Goal: Task Accomplishment & Management: Use online tool/utility

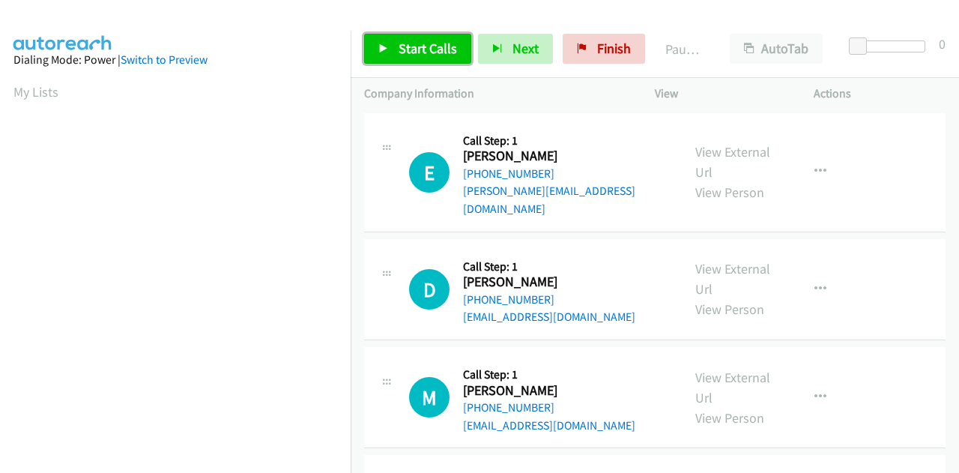
click at [422, 52] on span "Start Calls" at bounding box center [428, 48] width 58 height 17
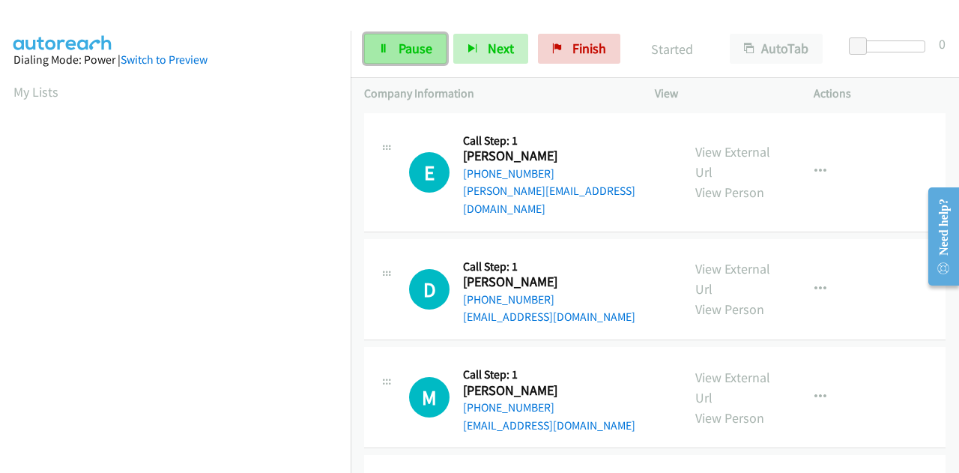
click at [405, 46] on span "Pause" at bounding box center [416, 48] width 34 height 17
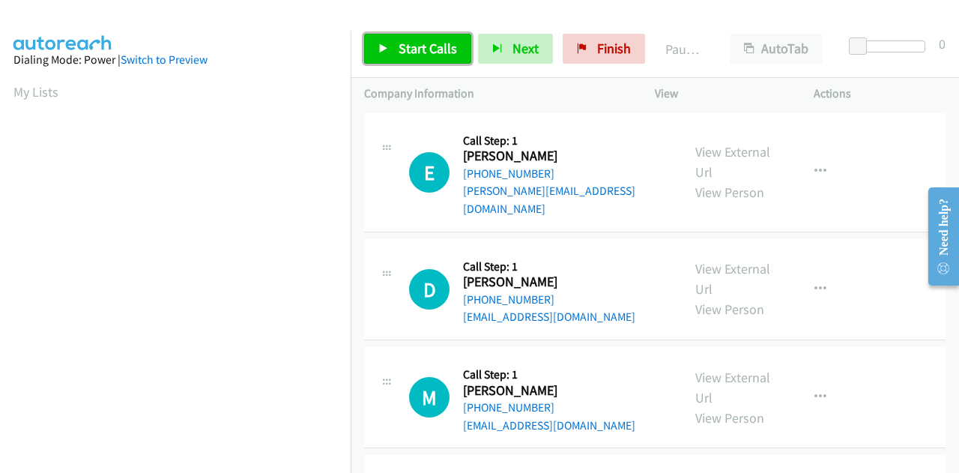
click at [394, 51] on link "Start Calls" at bounding box center [417, 49] width 107 height 30
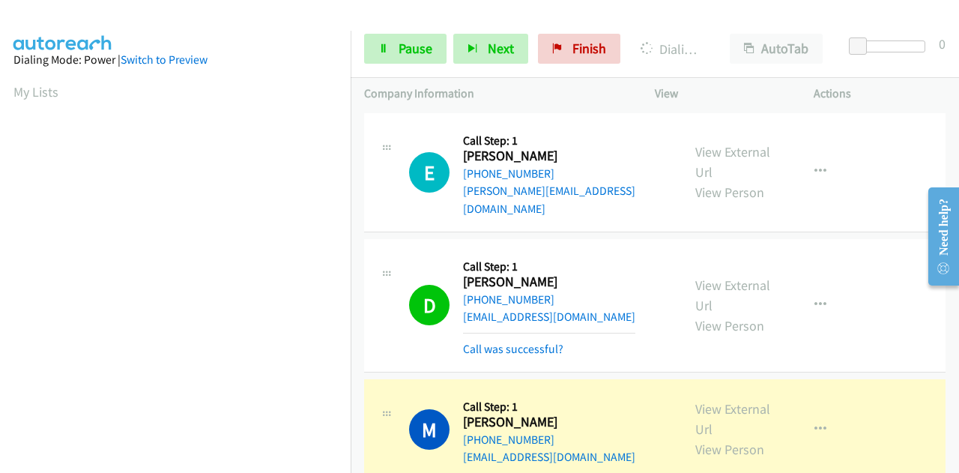
scroll to position [367, 0]
click at [550, 342] on link "Call was successful?" at bounding box center [513, 349] width 100 height 14
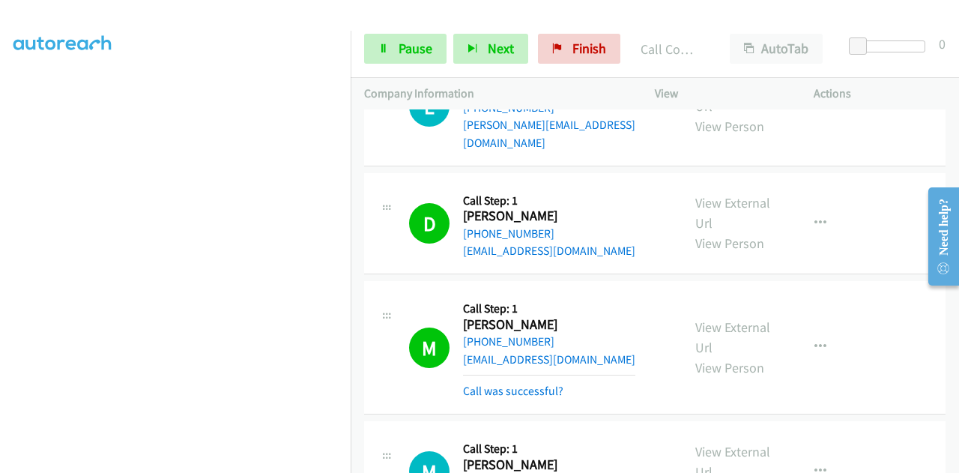
scroll to position [150, 0]
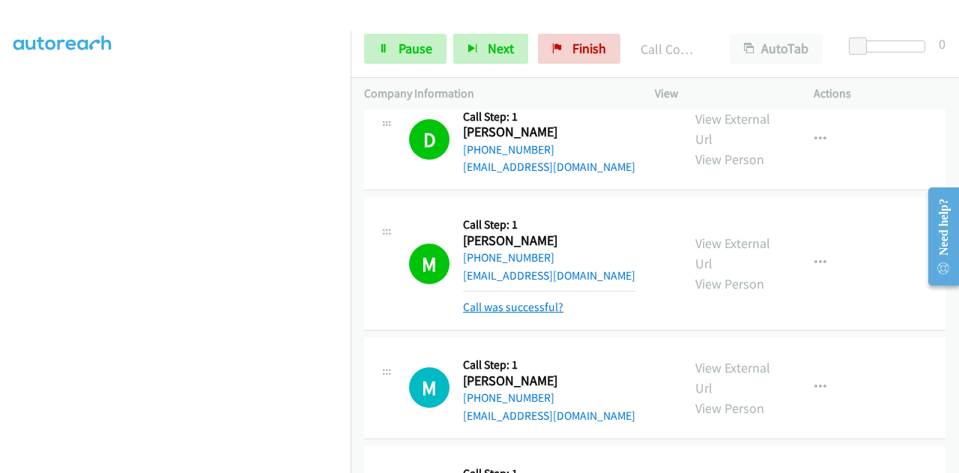
click at [541, 300] on link "Call was successful?" at bounding box center [513, 307] width 100 height 14
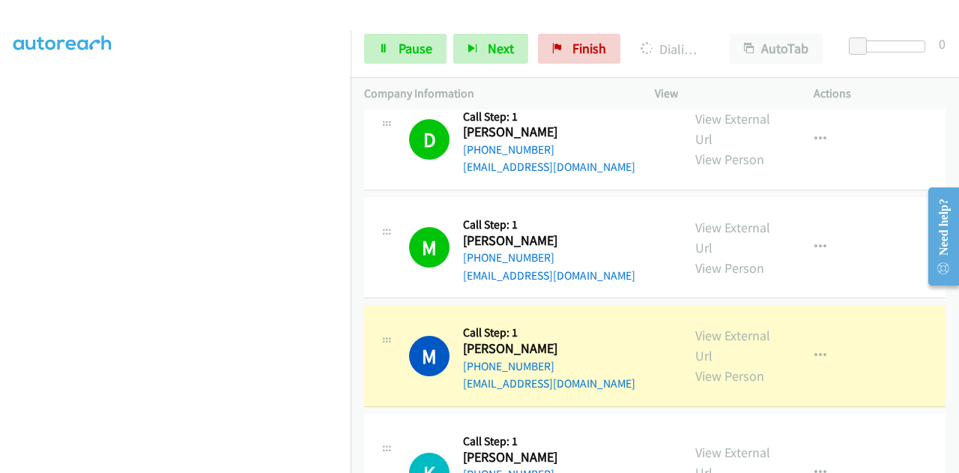
scroll to position [195, 0]
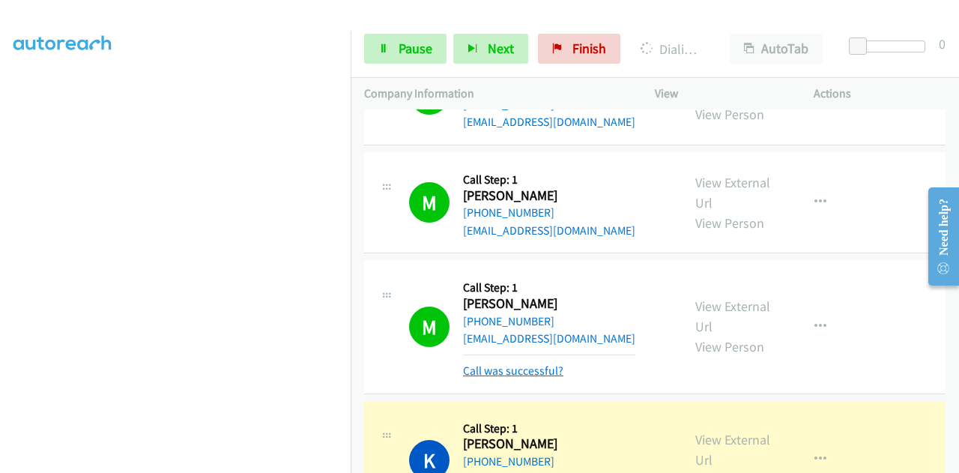
click at [551, 363] on link "Call was successful?" at bounding box center [513, 370] width 100 height 14
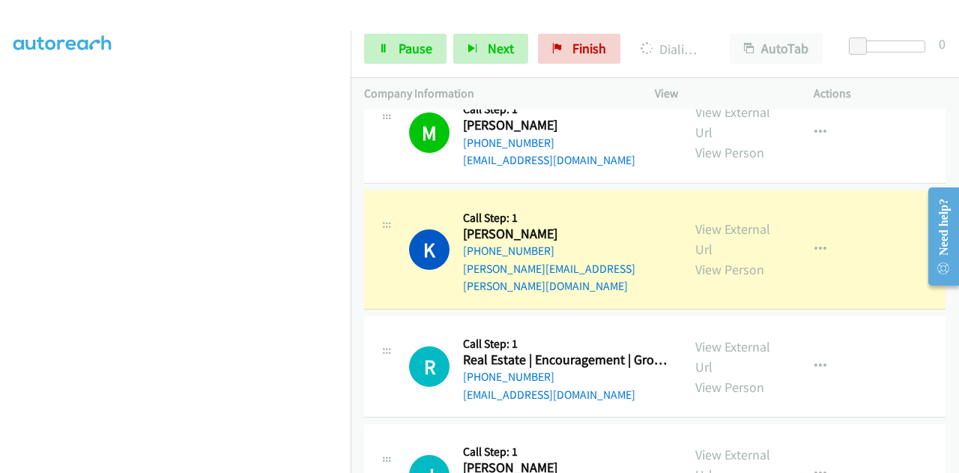
scroll to position [369, 0]
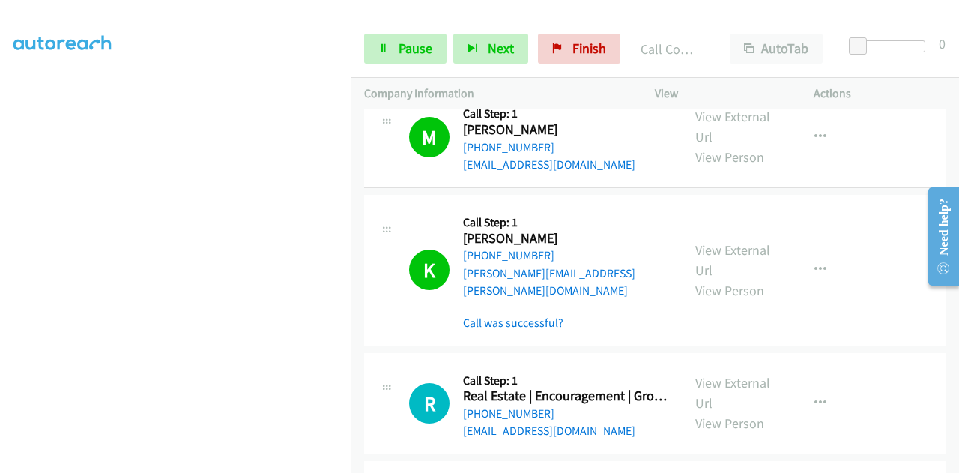
click at [509, 315] on link "Call was successful?" at bounding box center [513, 322] width 100 height 14
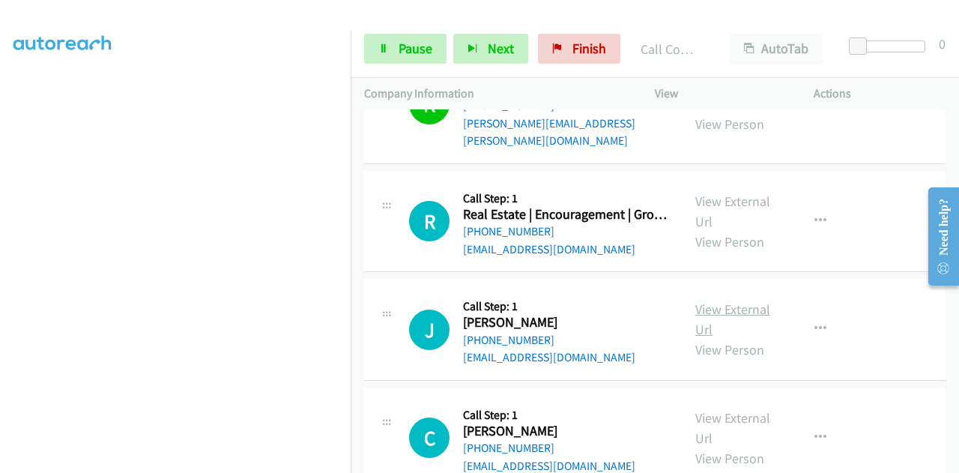
scroll to position [518, 0]
click at [399, 46] on span "Pause" at bounding box center [416, 48] width 34 height 17
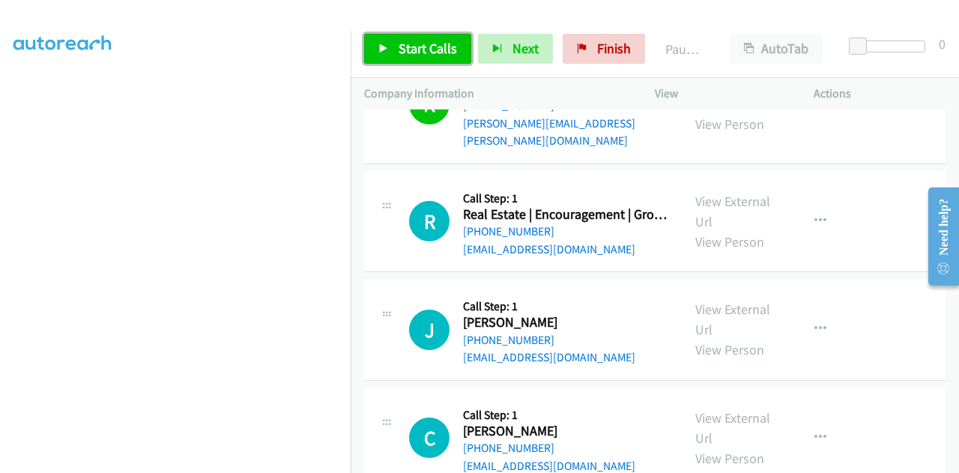
click at [395, 46] on link "Start Calls" at bounding box center [417, 49] width 107 height 30
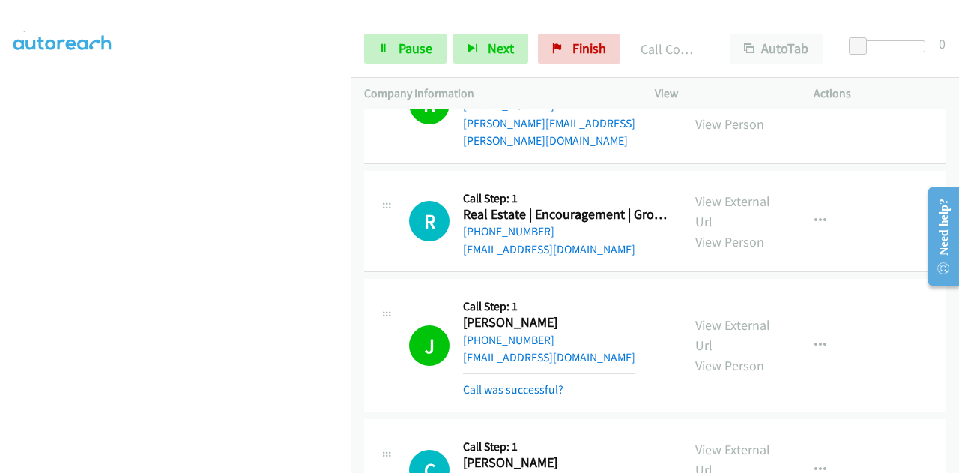
scroll to position [367, 0]
drag, startPoint x: 403, startPoint y: 46, endPoint x: 402, endPoint y: 104, distance: 57.7
click at [403, 46] on span "Pause" at bounding box center [416, 48] width 34 height 17
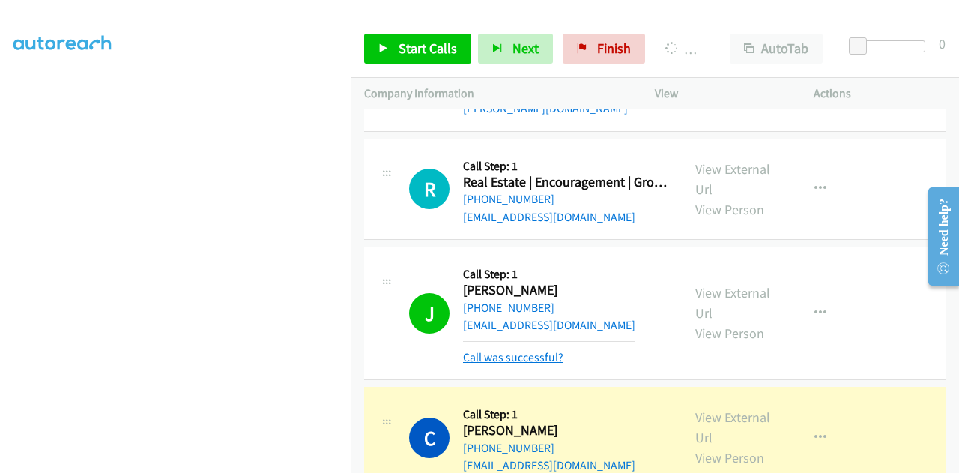
click at [530, 350] on link "Call was successful?" at bounding box center [513, 357] width 100 height 14
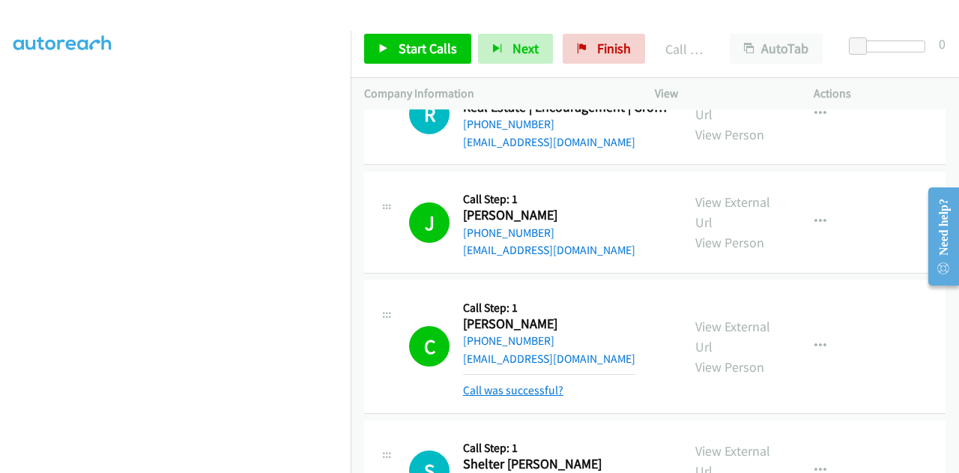
scroll to position [668, 0]
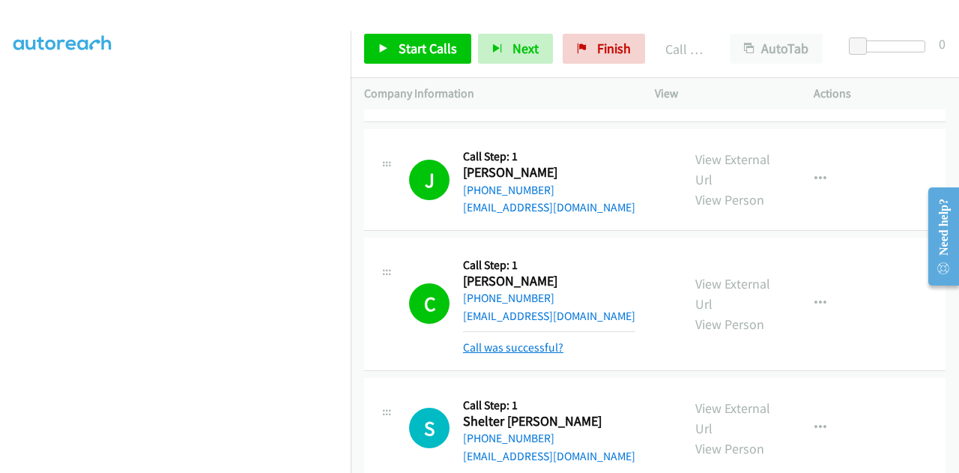
click at [528, 340] on link "Call was successful?" at bounding box center [513, 347] width 100 height 14
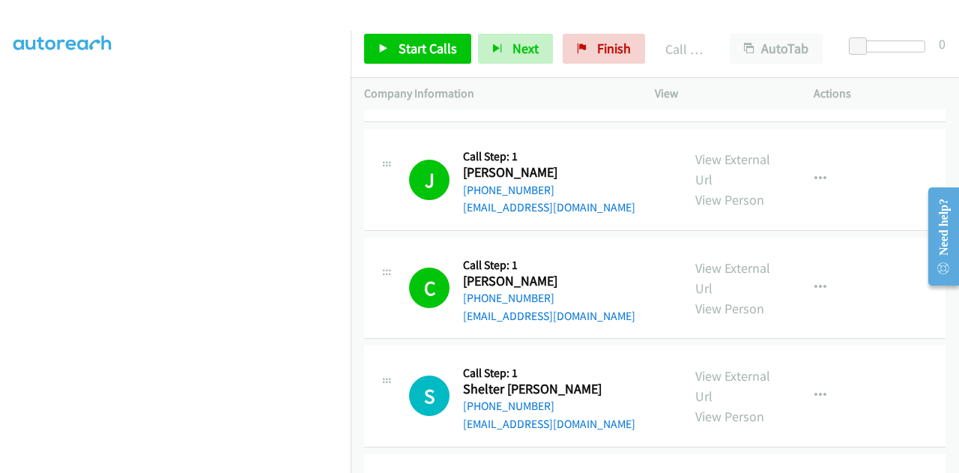
scroll to position [743, 0]
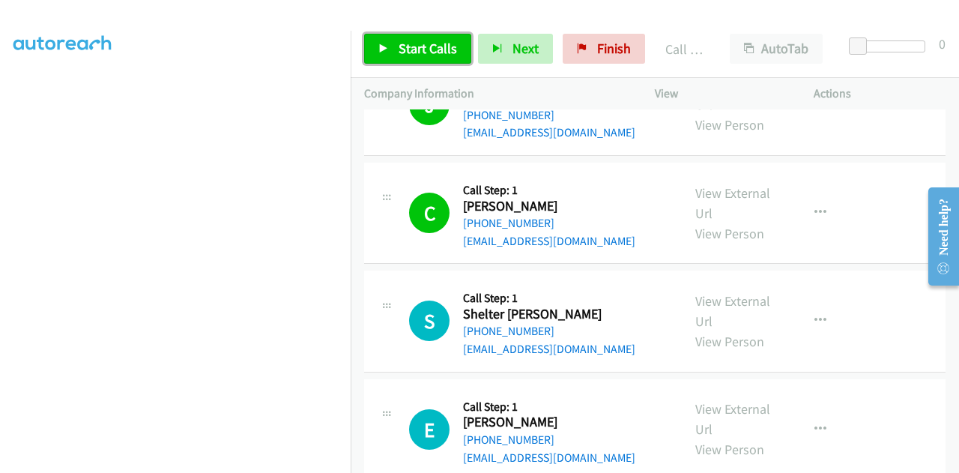
click at [429, 41] on span "Start Calls" at bounding box center [428, 48] width 58 height 17
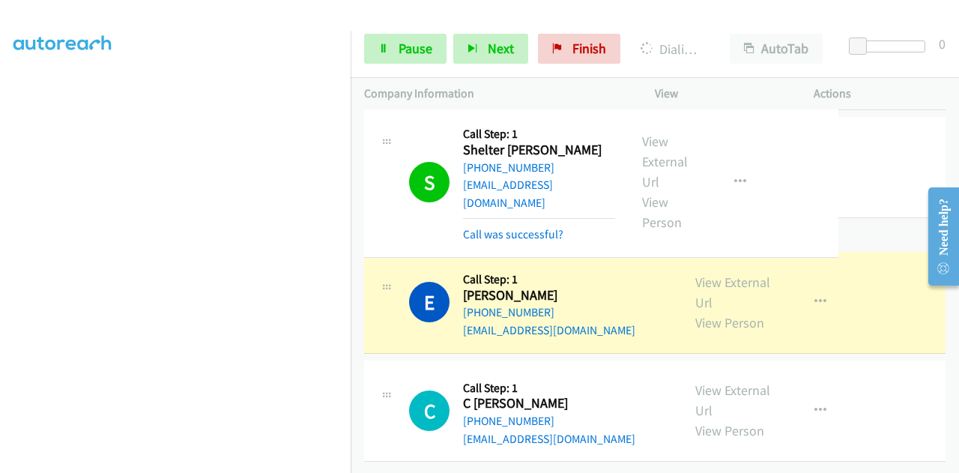
scroll to position [762, 0]
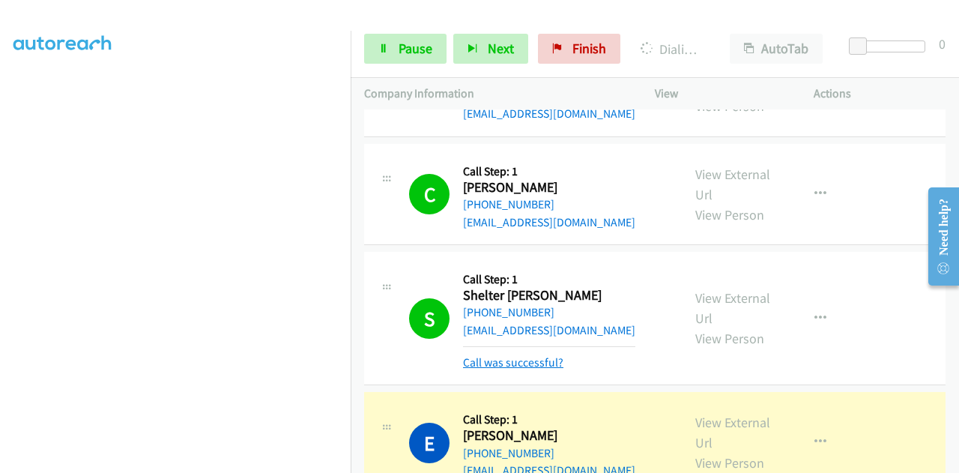
click at [542, 355] on link "Call was successful?" at bounding box center [513, 362] width 100 height 14
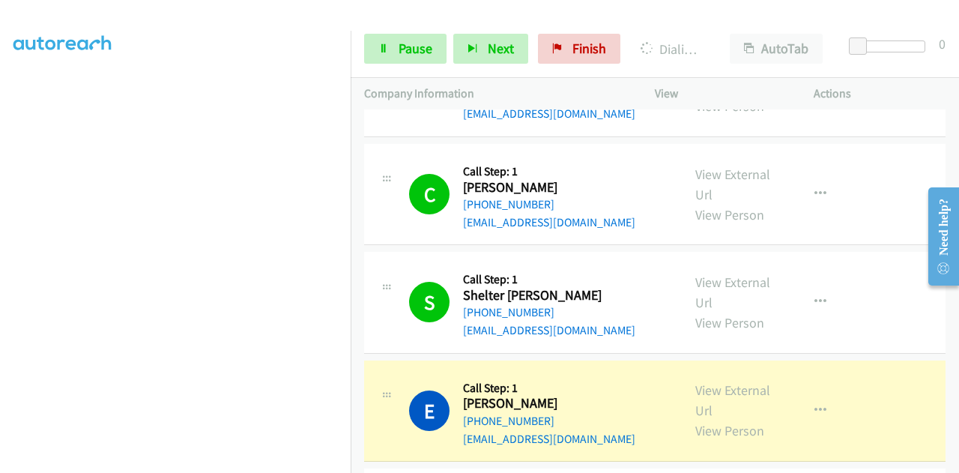
scroll to position [843, 0]
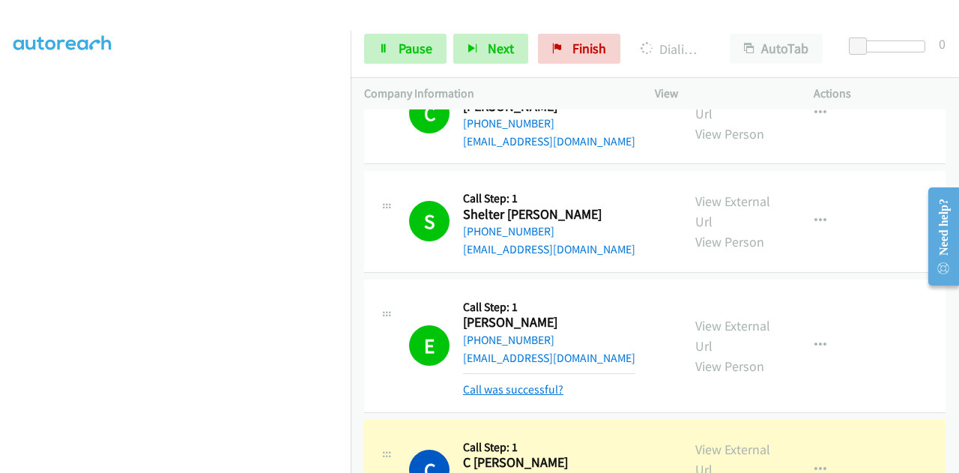
click at [510, 382] on link "Call was successful?" at bounding box center [513, 389] width 100 height 14
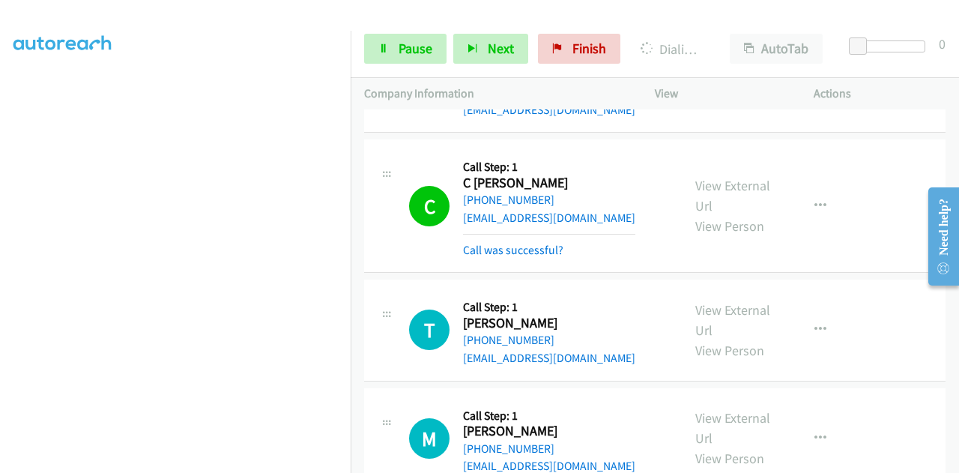
scroll to position [1068, 0]
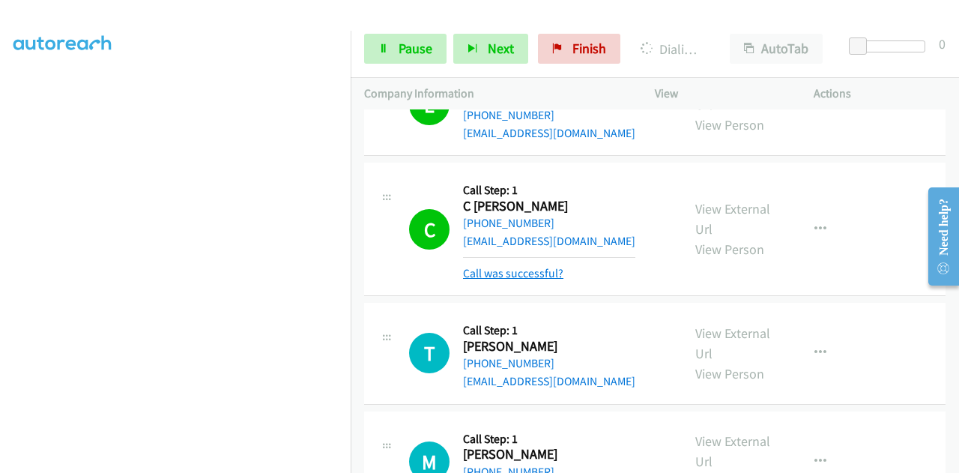
click at [529, 266] on link "Call was successful?" at bounding box center [513, 273] width 100 height 14
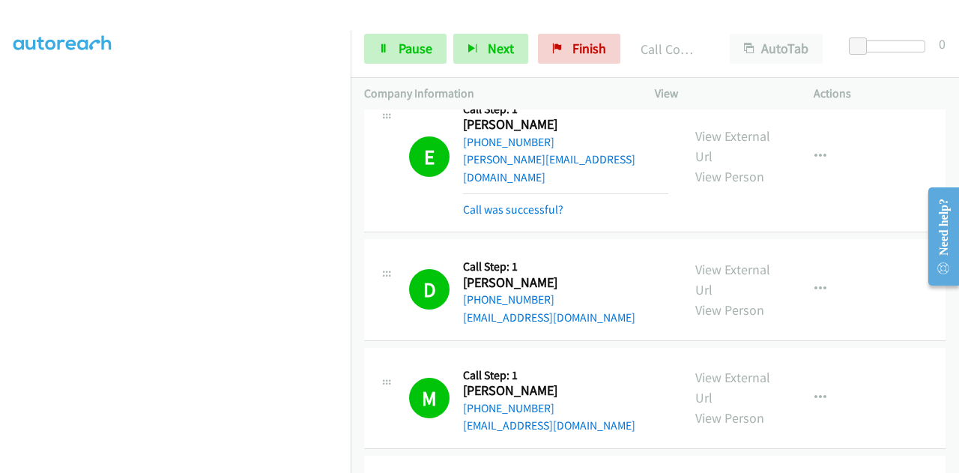
scroll to position [0, 0]
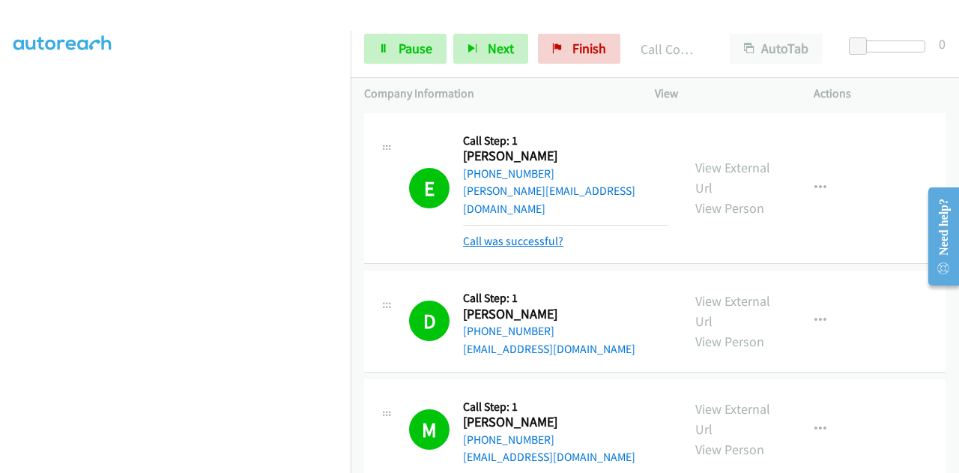
click at [496, 234] on link "Call was successful?" at bounding box center [513, 241] width 100 height 14
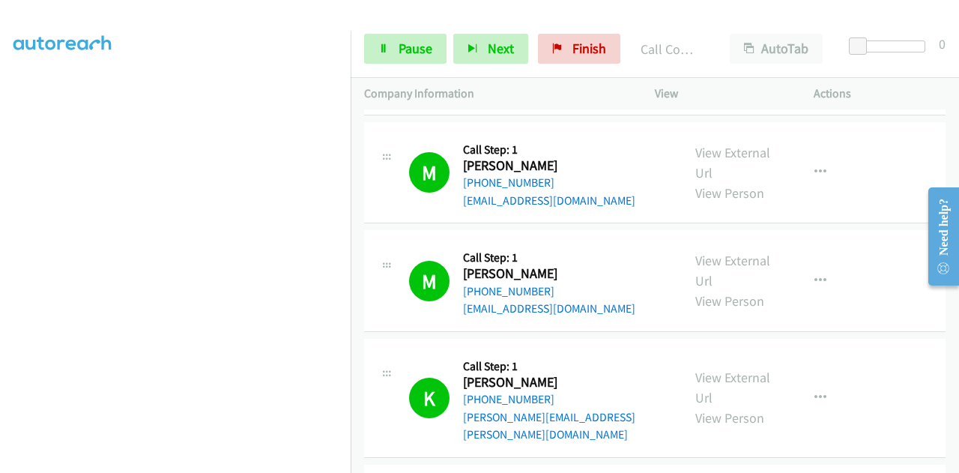
scroll to position [674, 0]
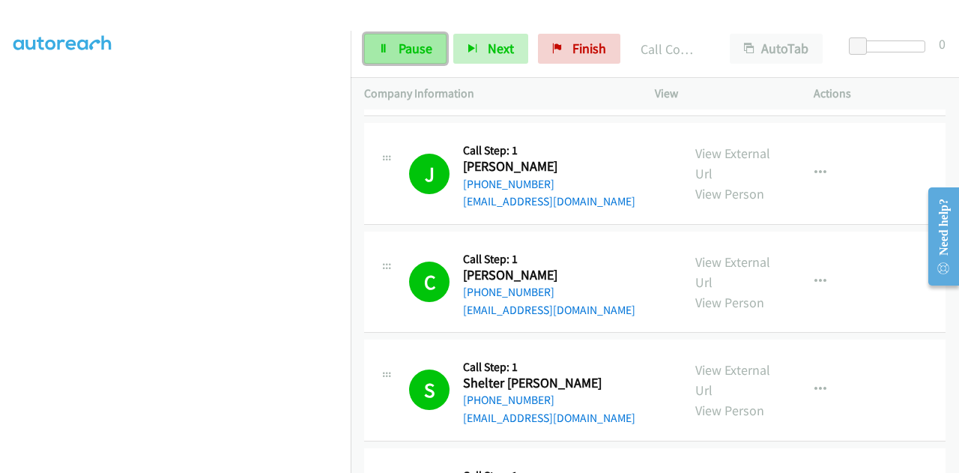
click at [384, 44] on icon at bounding box center [383, 49] width 10 height 10
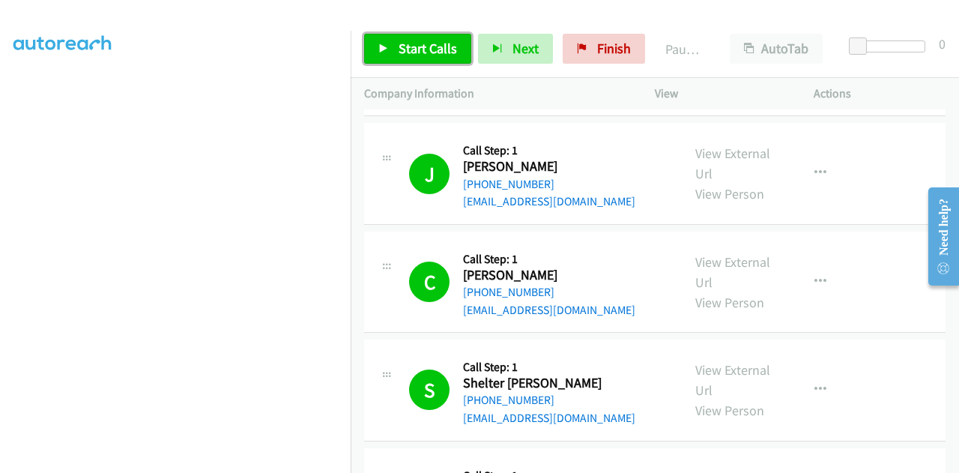
click at [395, 55] on link "Start Calls" at bounding box center [417, 49] width 107 height 30
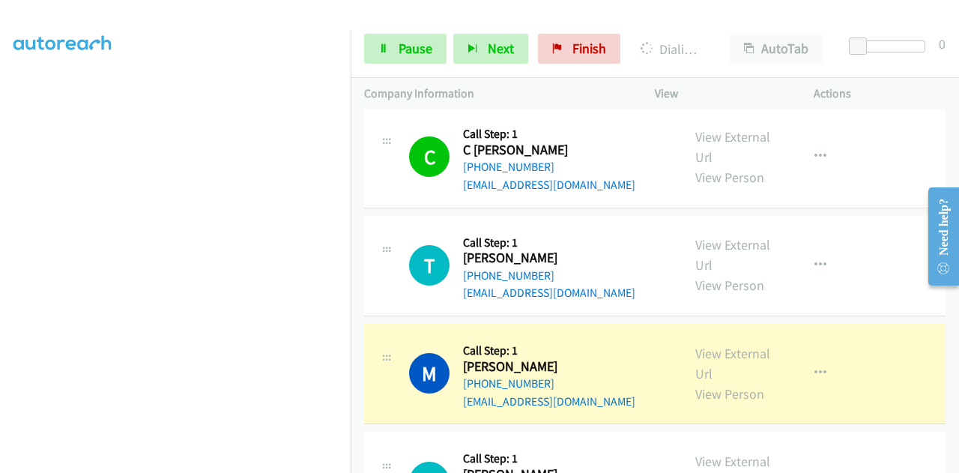
scroll to position [367, 0]
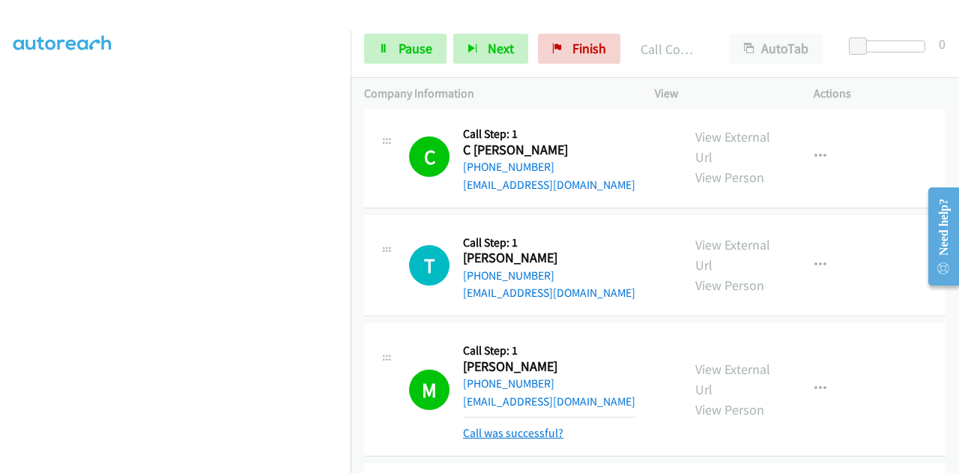
click at [533, 426] on link "Call was successful?" at bounding box center [513, 433] width 100 height 14
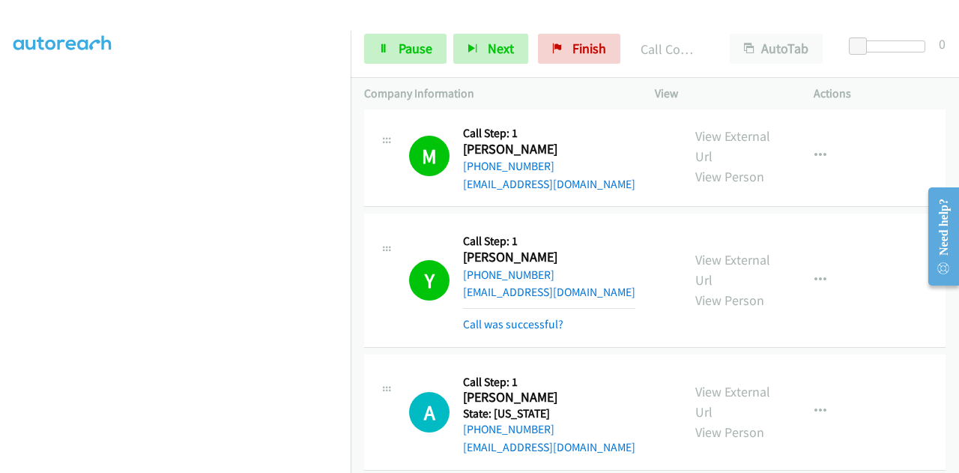
scroll to position [1348, 0]
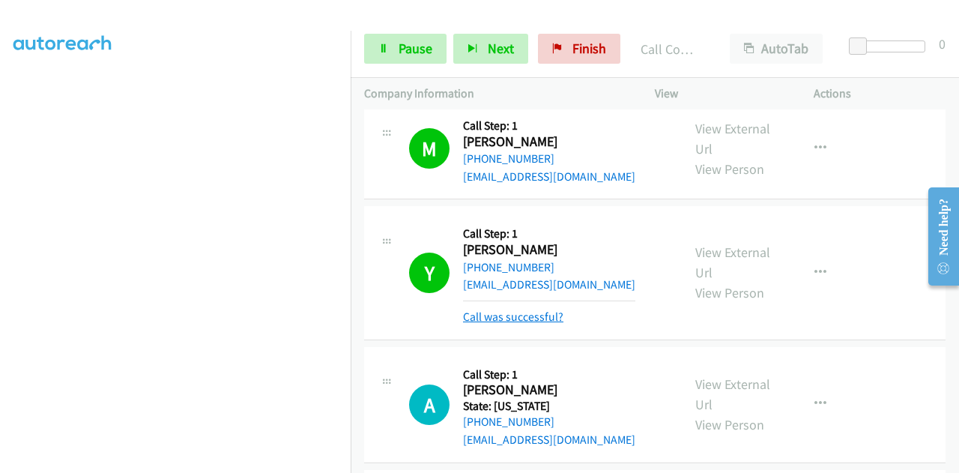
click at [532, 309] on link "Call was successful?" at bounding box center [513, 316] width 100 height 14
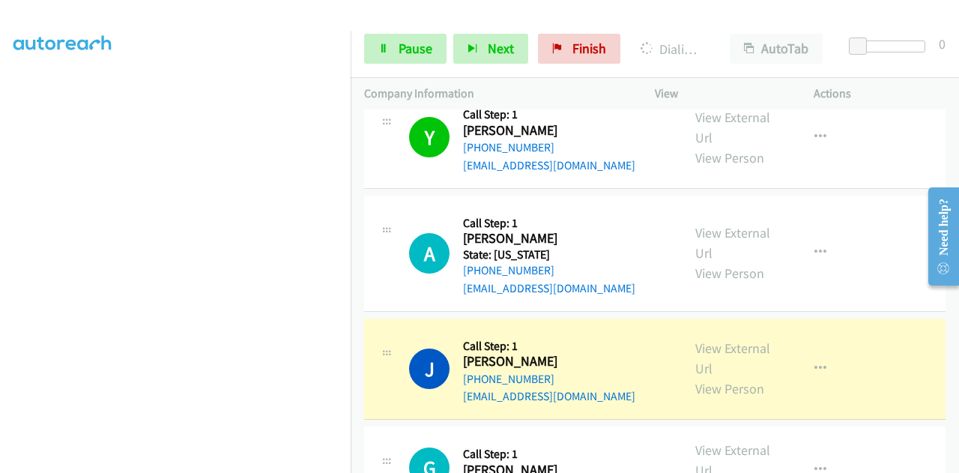
scroll to position [1524, 0]
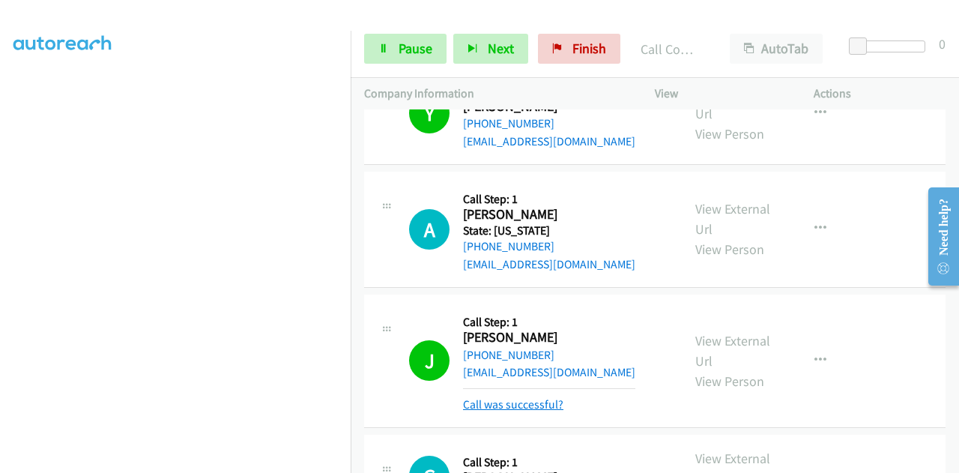
click at [527, 397] on link "Call was successful?" at bounding box center [513, 404] width 100 height 14
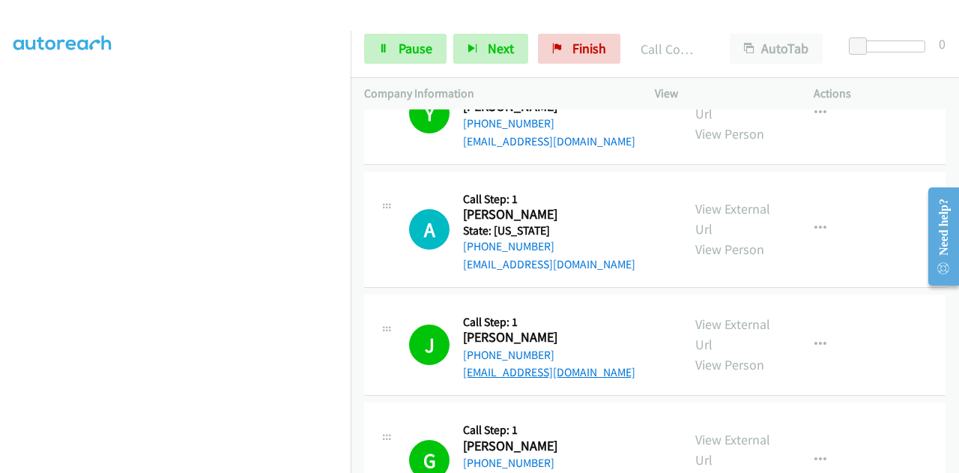
scroll to position [1551, 0]
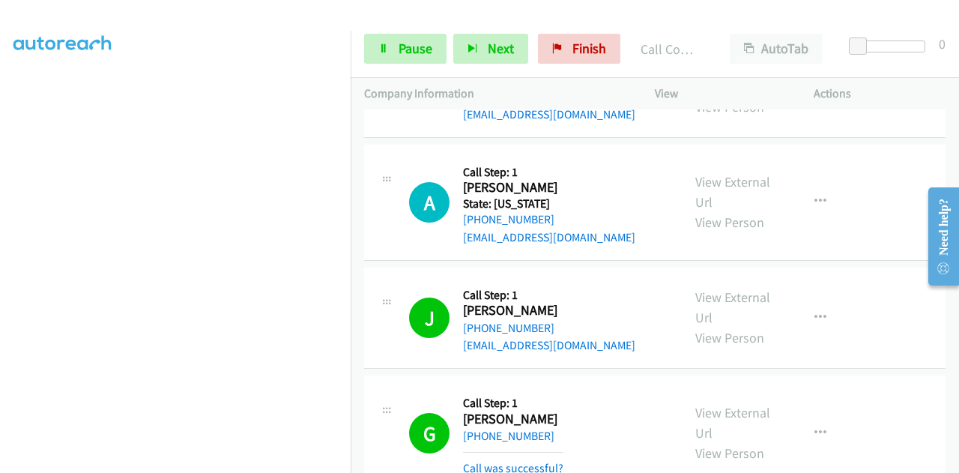
click at [532, 461] on link "Call was successful?" at bounding box center [513, 468] width 100 height 14
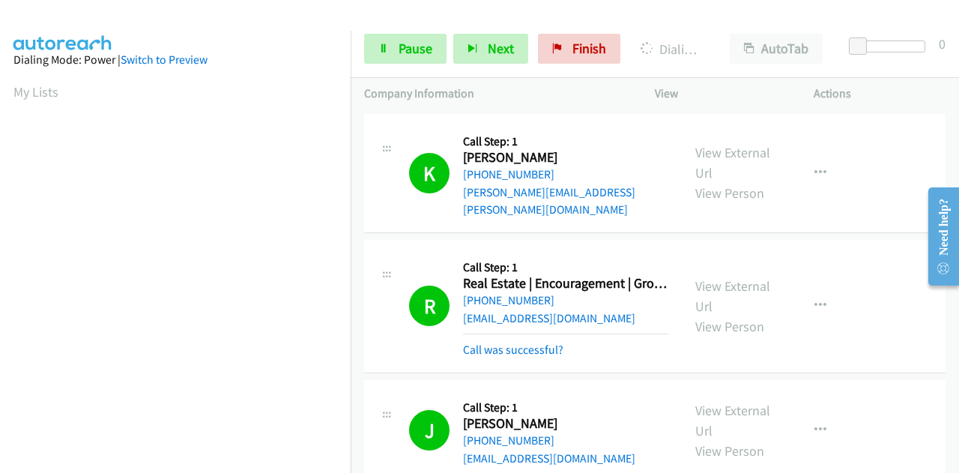
scroll to position [524, 0]
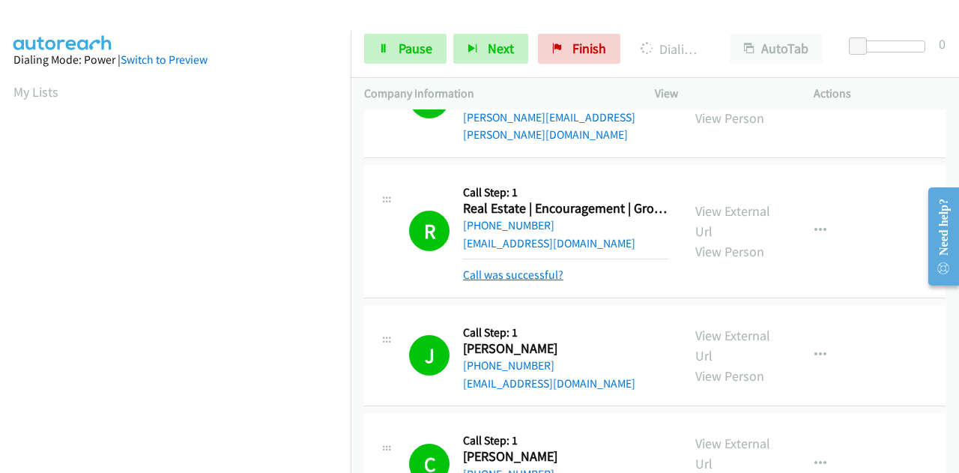
click at [544, 267] on link "Call was successful?" at bounding box center [513, 274] width 100 height 14
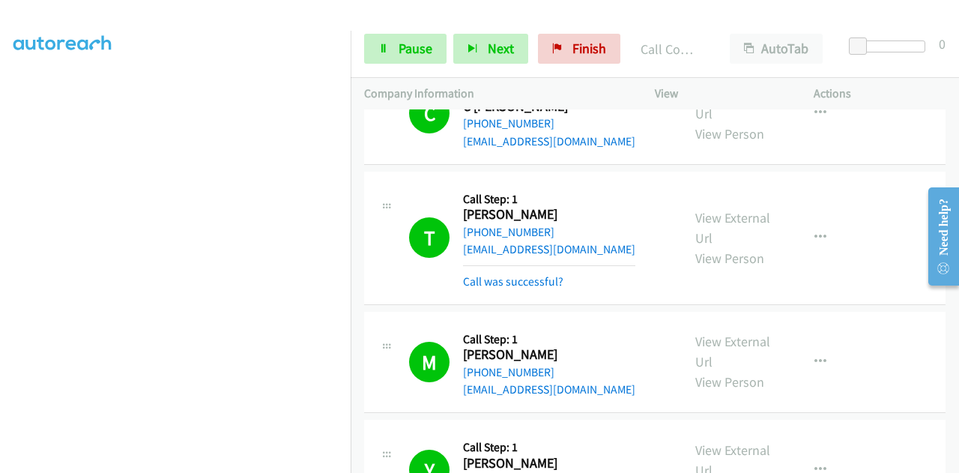
scroll to position [1217, 0]
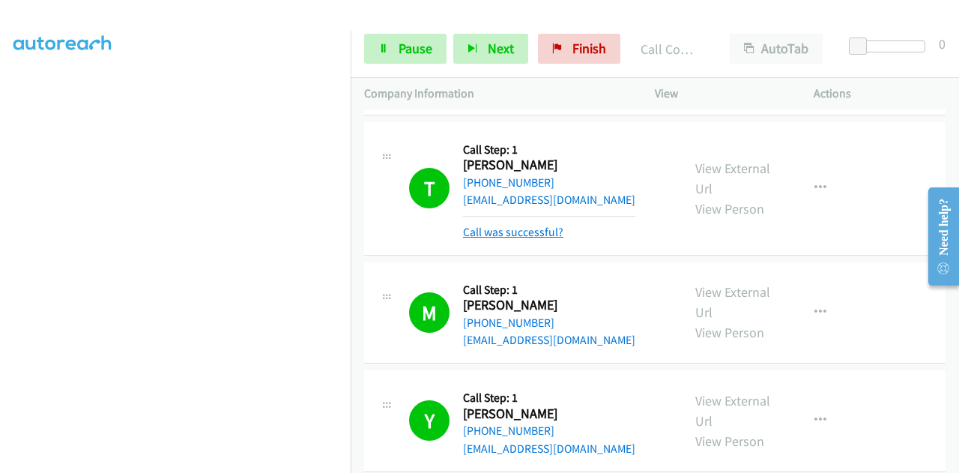
click at [536, 225] on link "Call was successful?" at bounding box center [513, 232] width 100 height 14
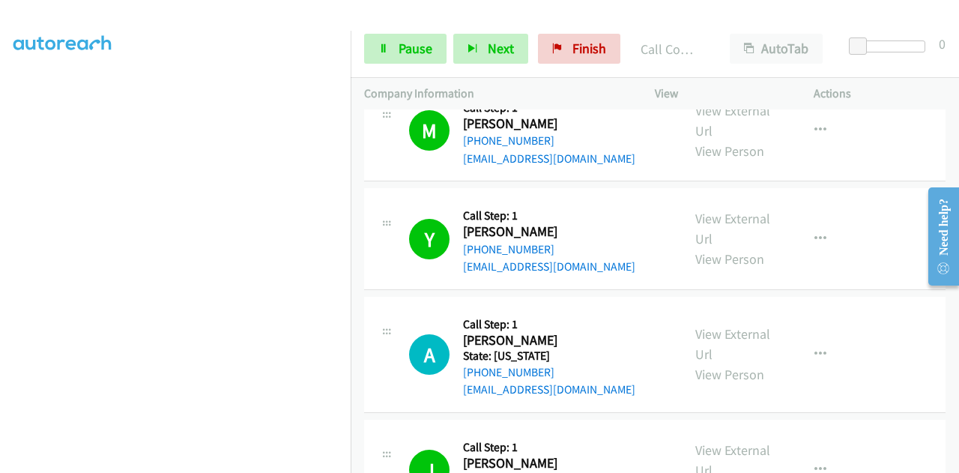
scroll to position [1292, 0]
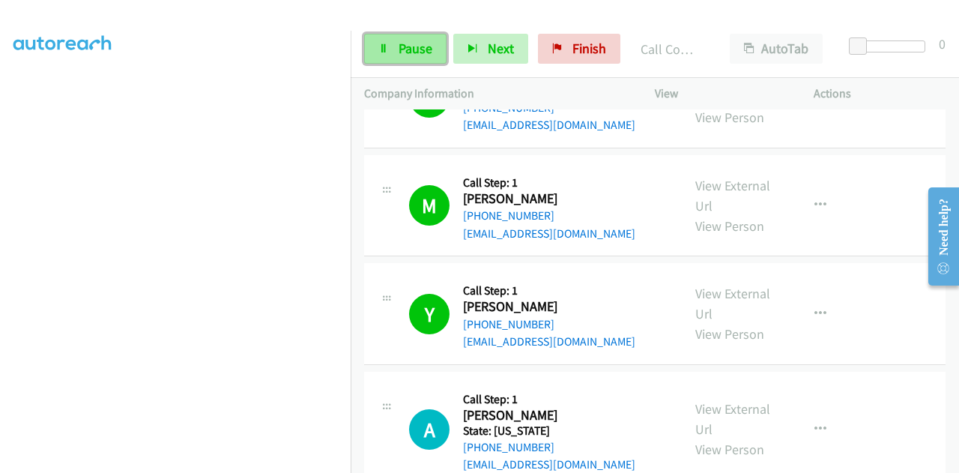
click at [415, 34] on link "Pause" at bounding box center [405, 49] width 82 height 30
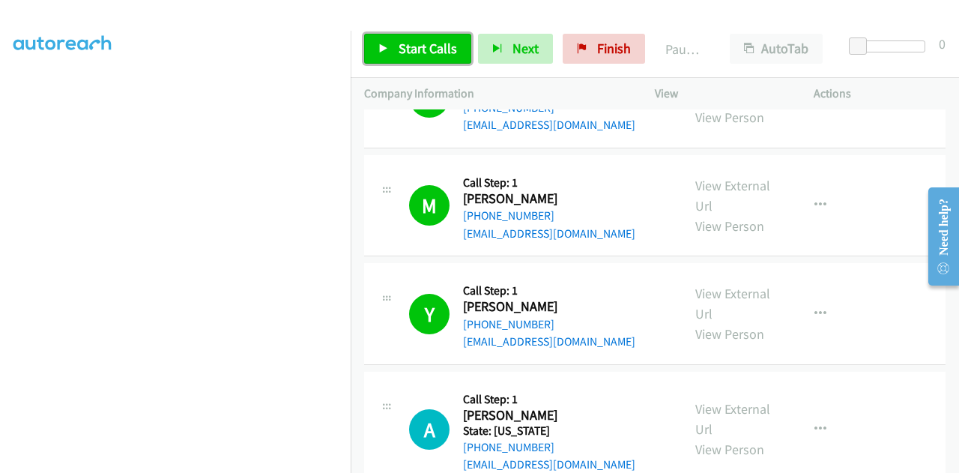
click at [405, 51] on span "Start Calls" at bounding box center [428, 48] width 58 height 17
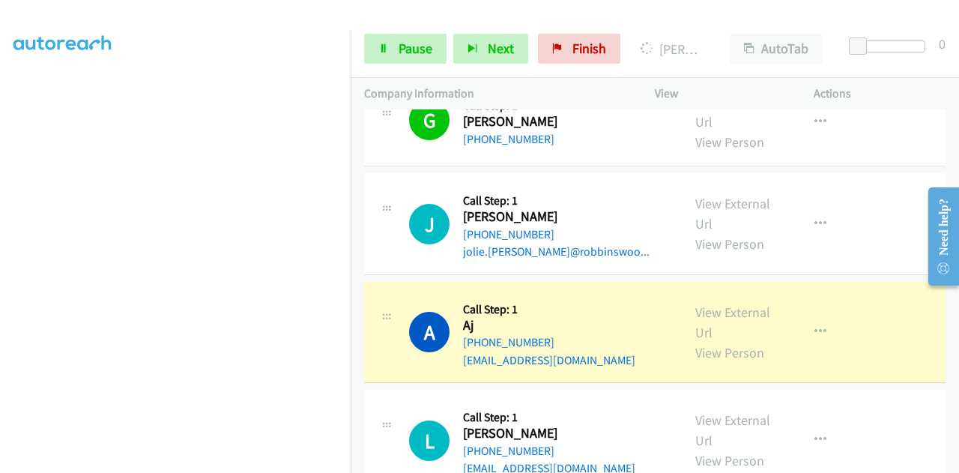
scroll to position [367, 0]
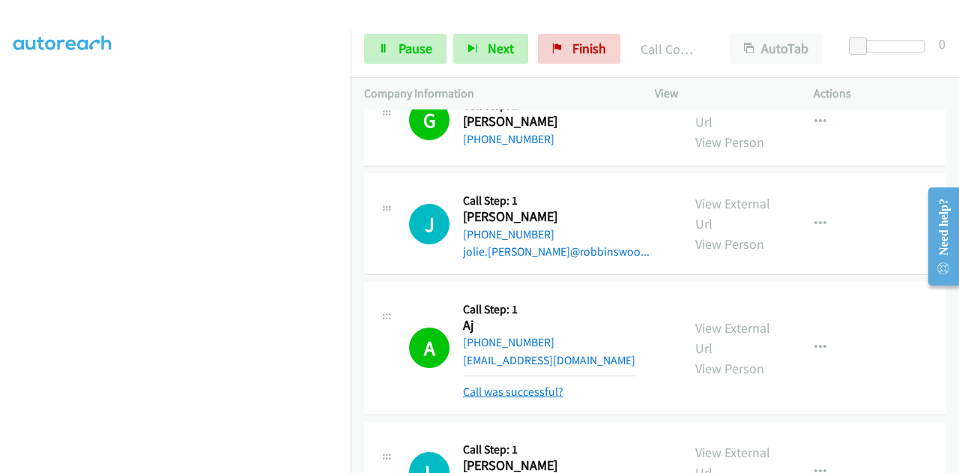
click at [525, 384] on link "Call was successful?" at bounding box center [513, 391] width 100 height 14
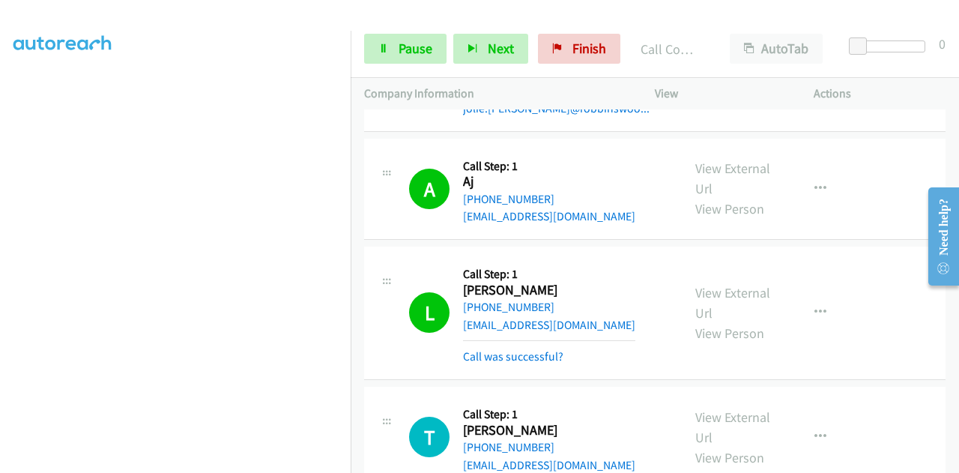
scroll to position [1997, 0]
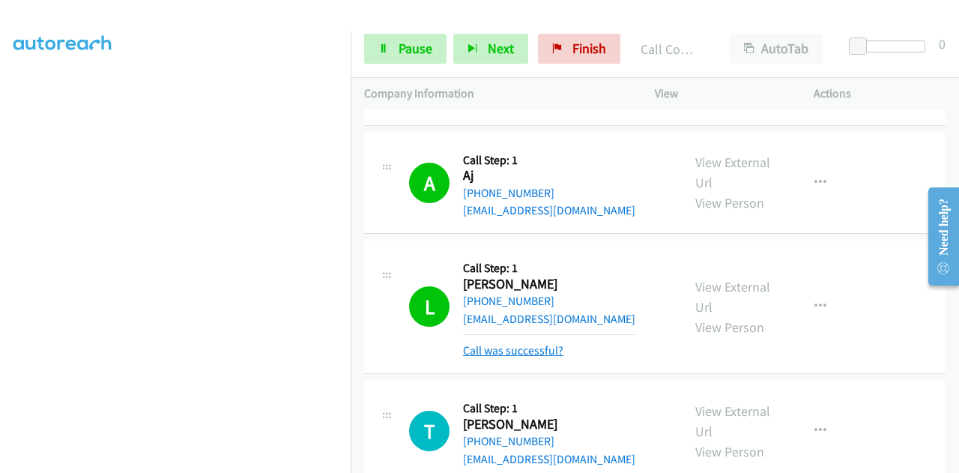
click at [518, 343] on link "Call was successful?" at bounding box center [513, 350] width 100 height 14
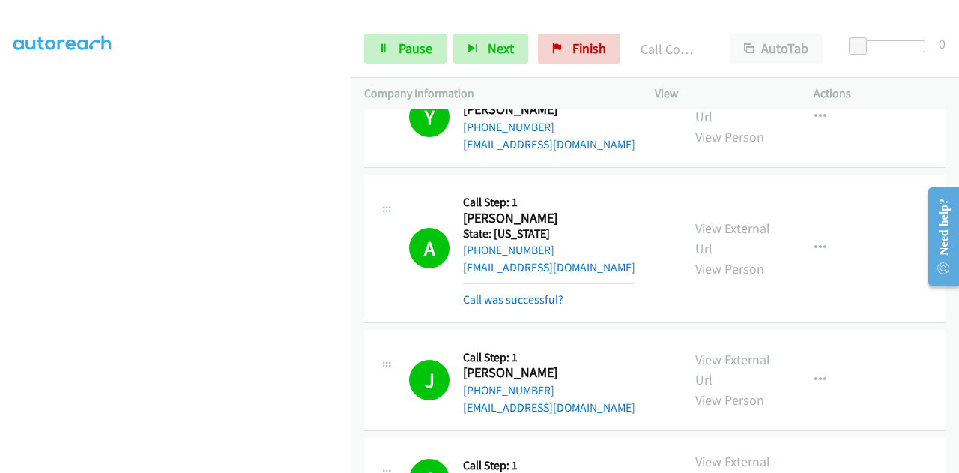
scroll to position [1422, 0]
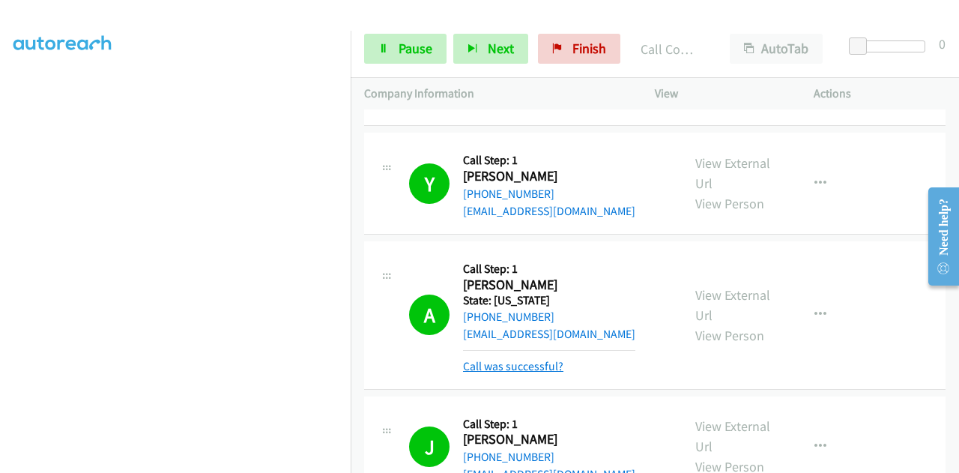
click at [550, 359] on link "Call was successful?" at bounding box center [513, 366] width 100 height 14
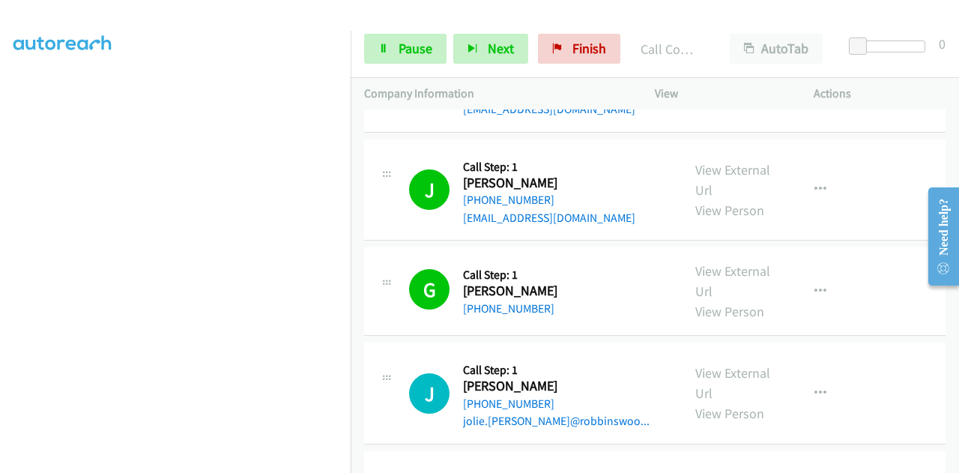
scroll to position [1796, 0]
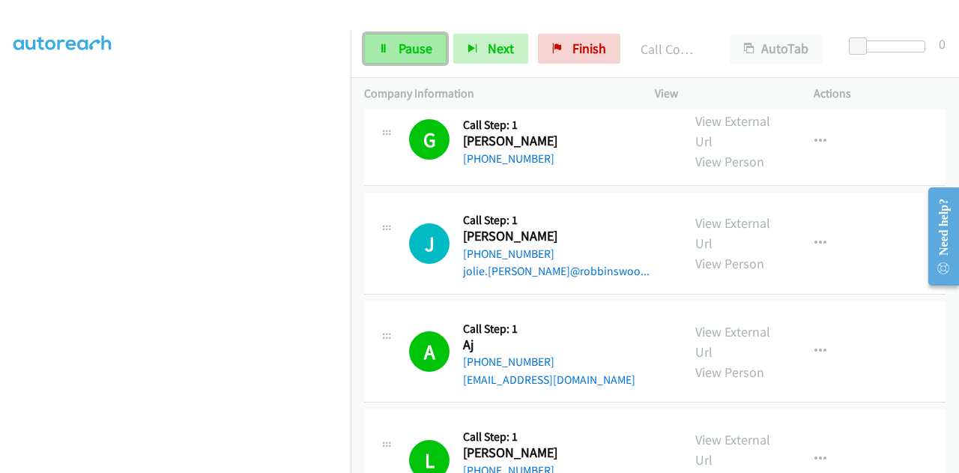
click at [393, 39] on link "Pause" at bounding box center [405, 49] width 82 height 30
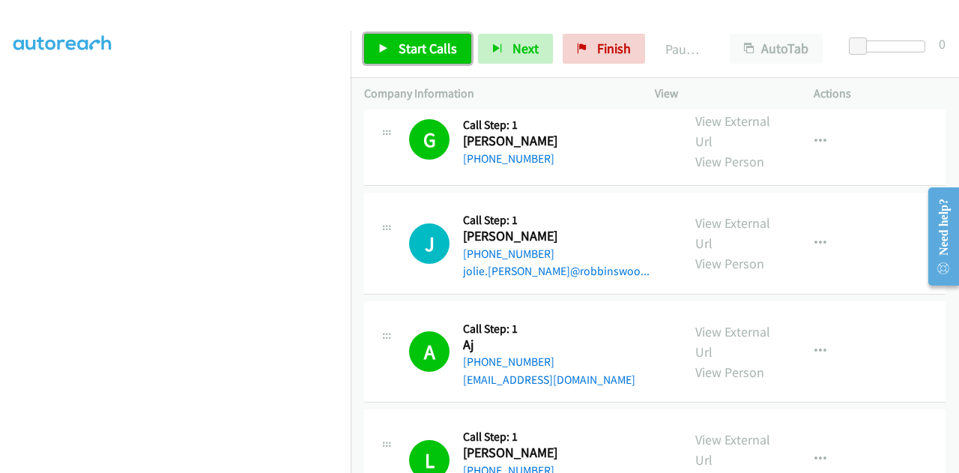
click at [391, 47] on link "Start Calls" at bounding box center [417, 49] width 107 height 30
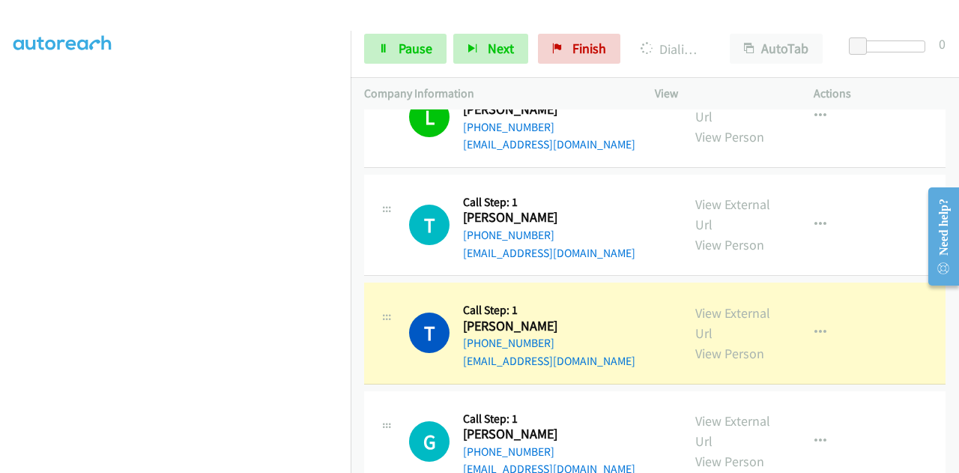
scroll to position [367, 0]
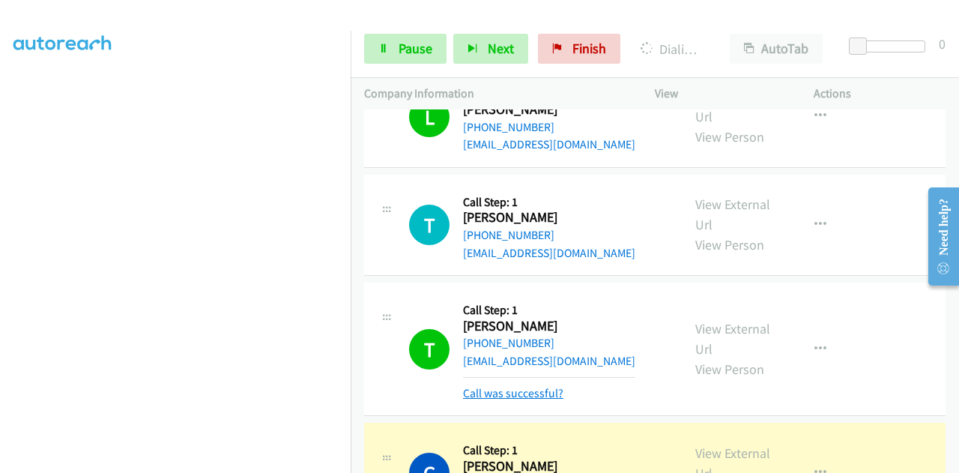
click at [545, 386] on link "Call was successful?" at bounding box center [513, 393] width 100 height 14
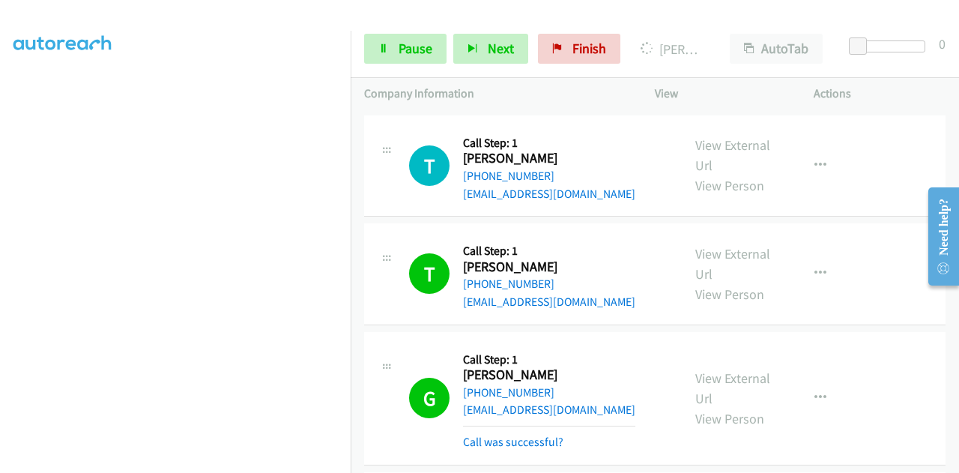
scroll to position [2289, 0]
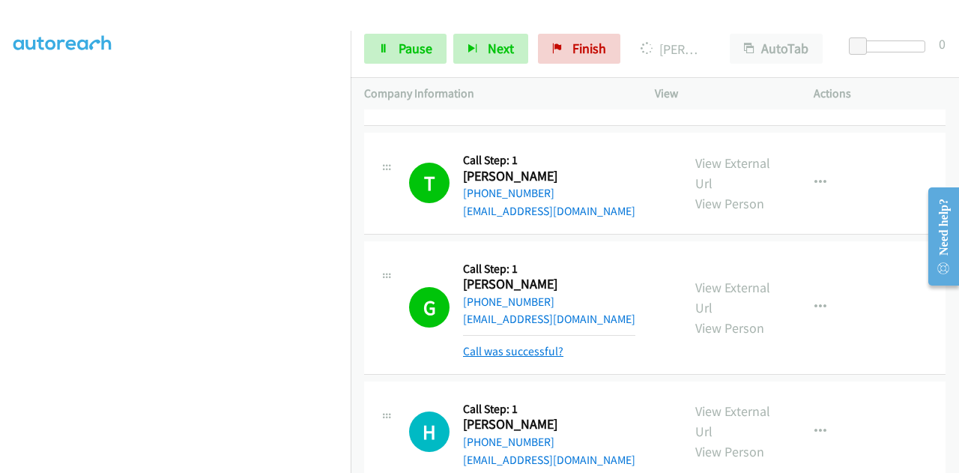
click at [517, 335] on mb0 "Call was successful?" at bounding box center [549, 347] width 172 height 25
click at [517, 344] on link "Call was successful?" at bounding box center [513, 351] width 100 height 14
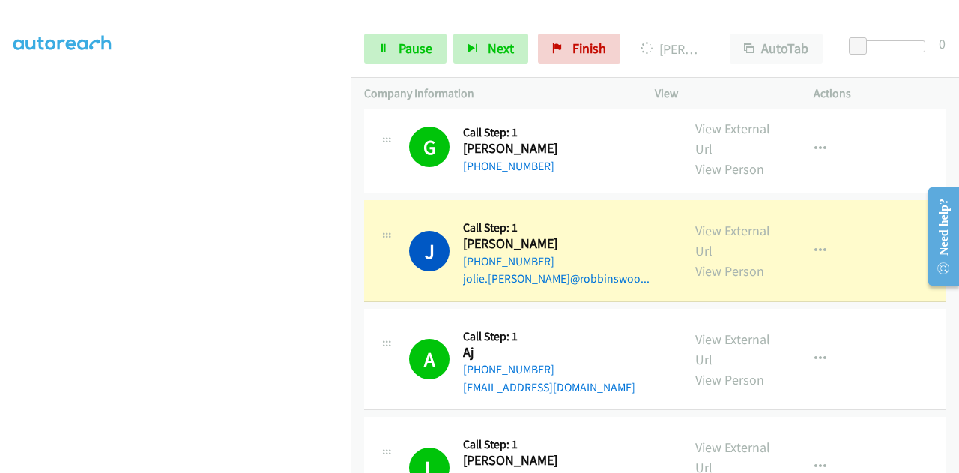
scroll to position [367, 0]
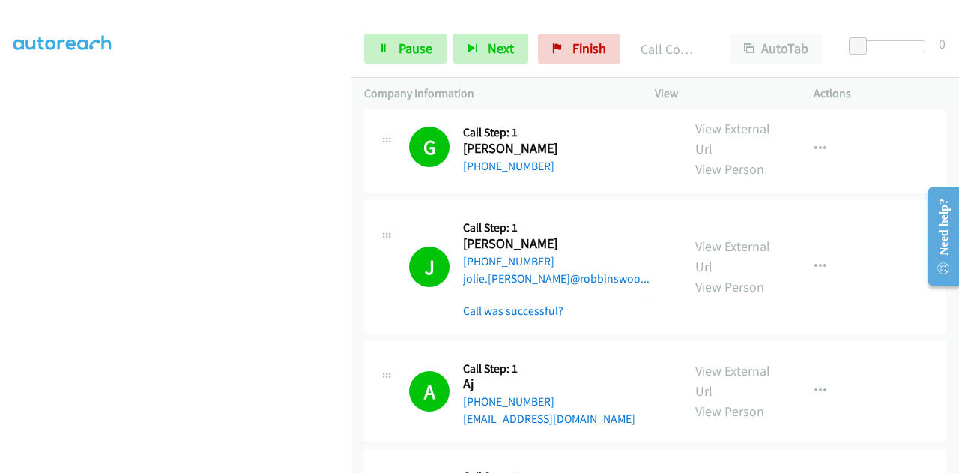
click at [509, 303] on link "Call was successful?" at bounding box center [513, 310] width 100 height 14
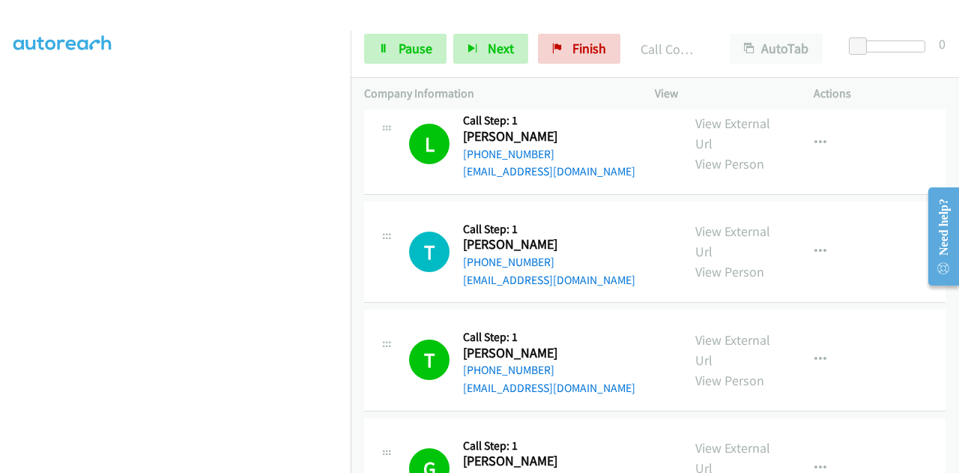
scroll to position [2089, 0]
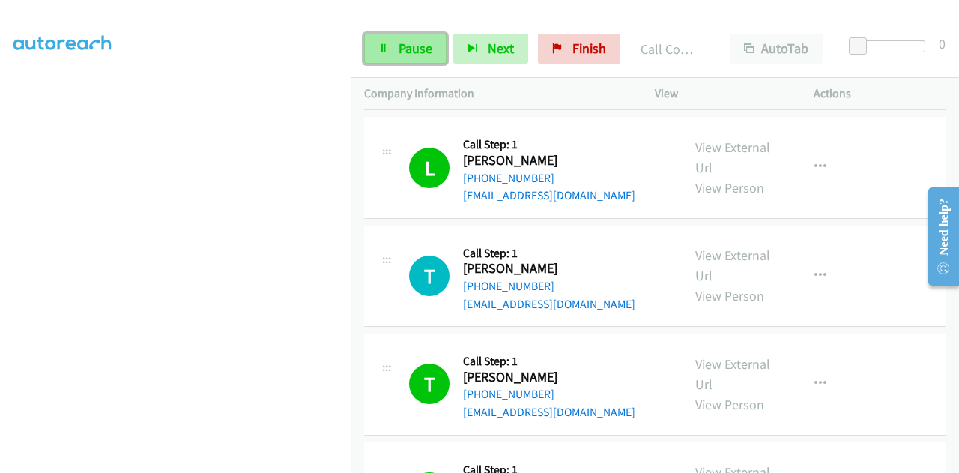
click at [409, 43] on span "Pause" at bounding box center [416, 48] width 34 height 17
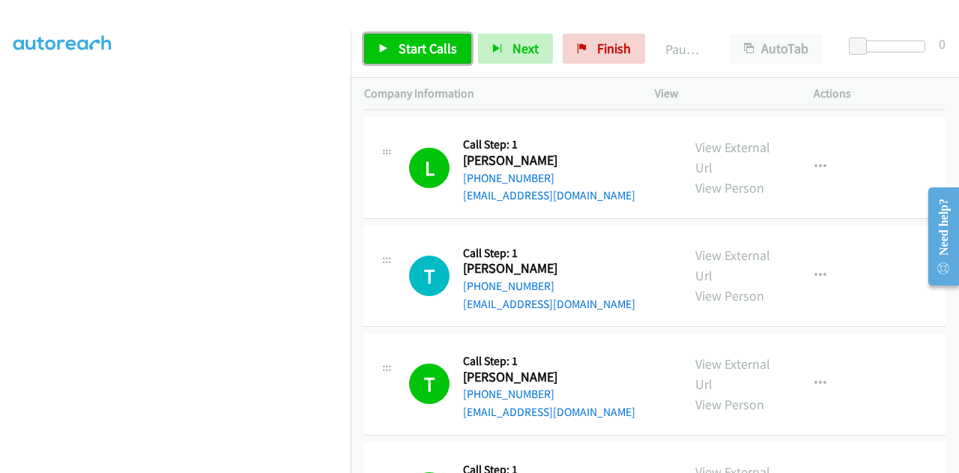
click at [408, 52] on span "Start Calls" at bounding box center [428, 48] width 58 height 17
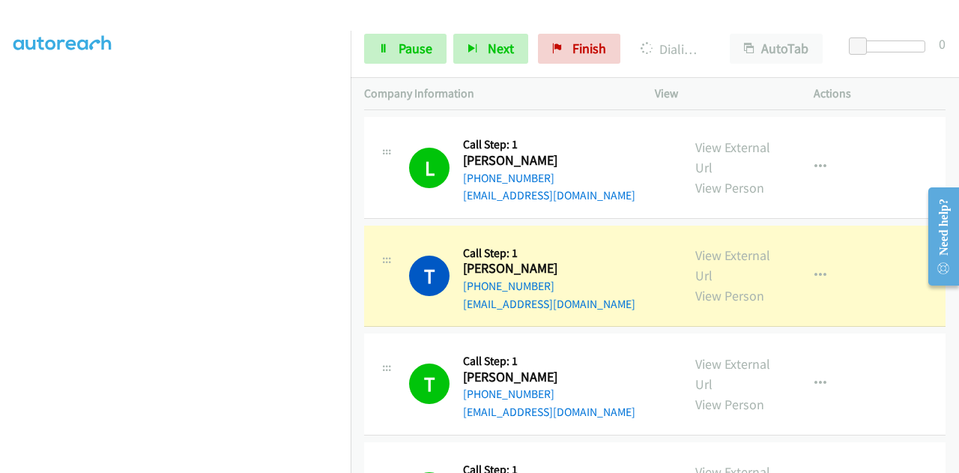
scroll to position [367, 0]
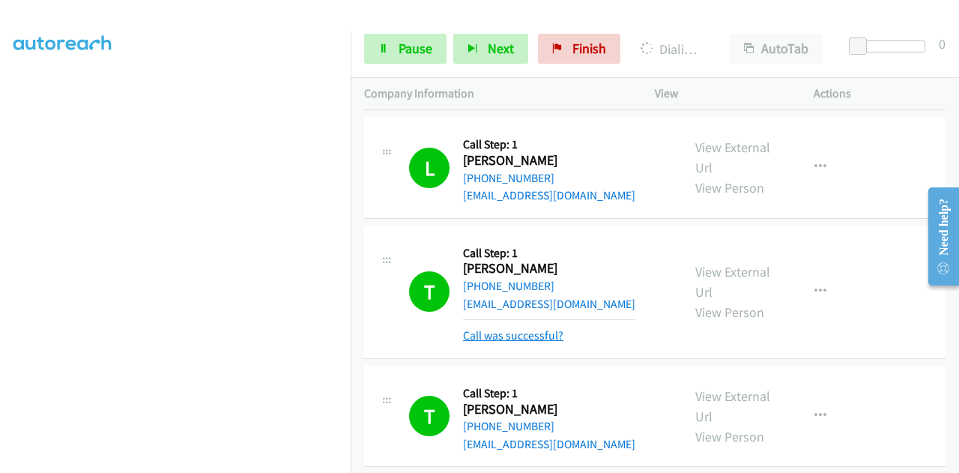
click at [541, 328] on link "Call was successful?" at bounding box center [513, 335] width 100 height 14
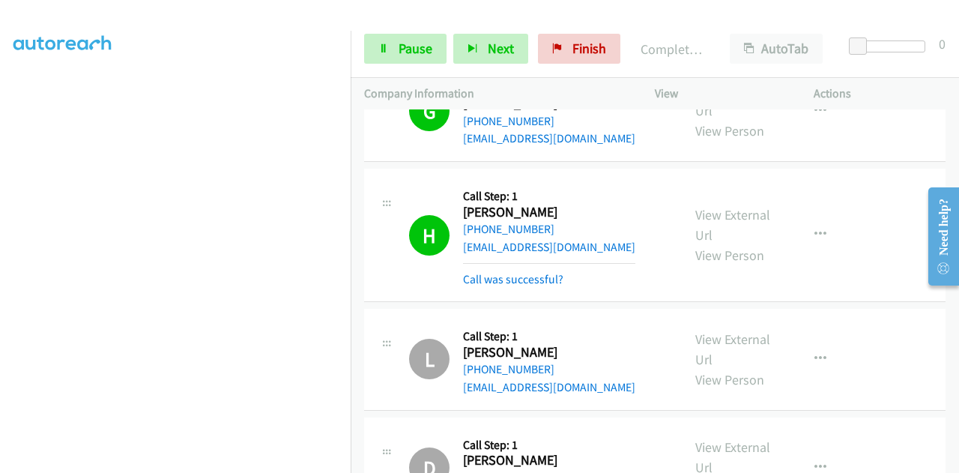
scroll to position [2564, 0]
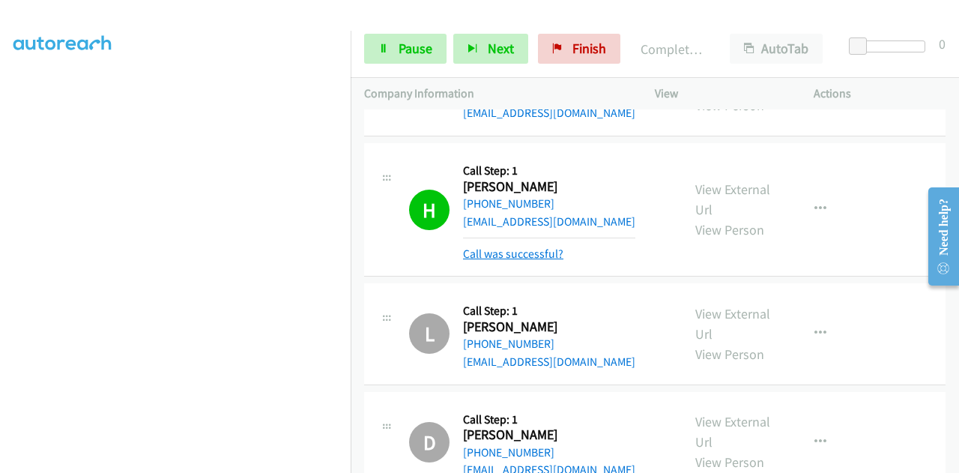
click at [526, 246] on link "Call was successful?" at bounding box center [513, 253] width 100 height 14
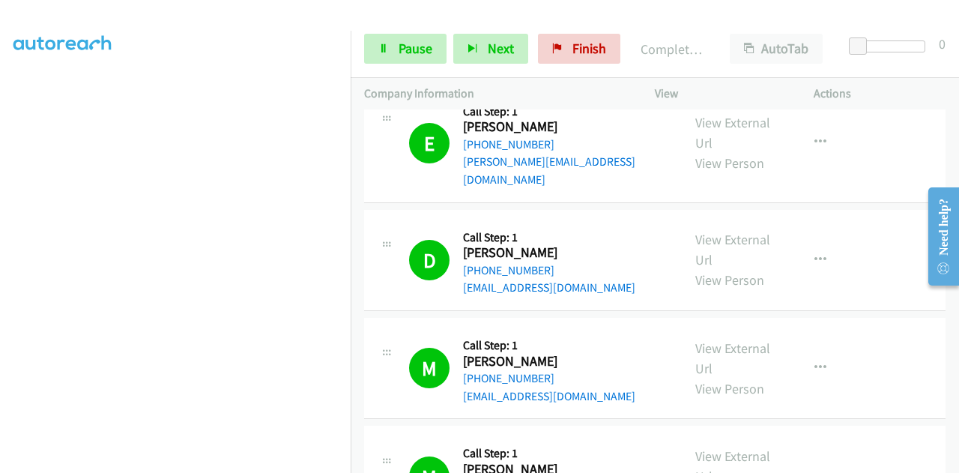
scroll to position [0, 0]
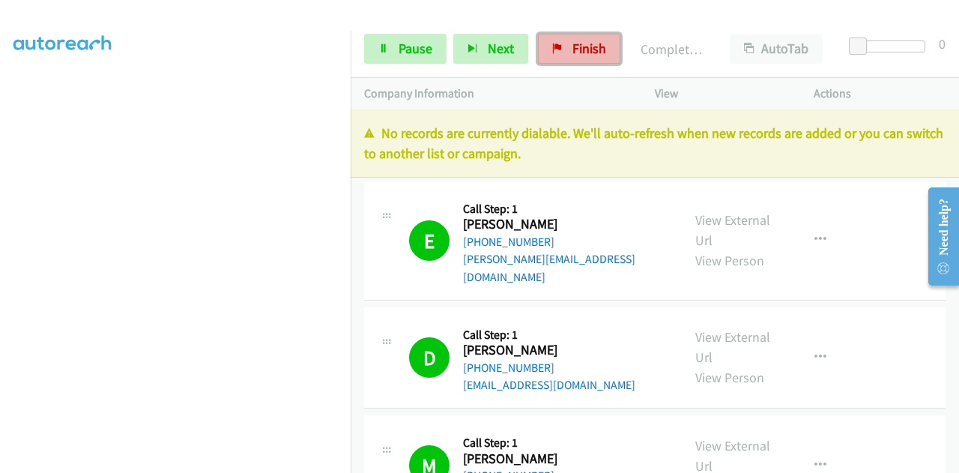
click at [574, 55] on span "Finish" at bounding box center [589, 48] width 34 height 17
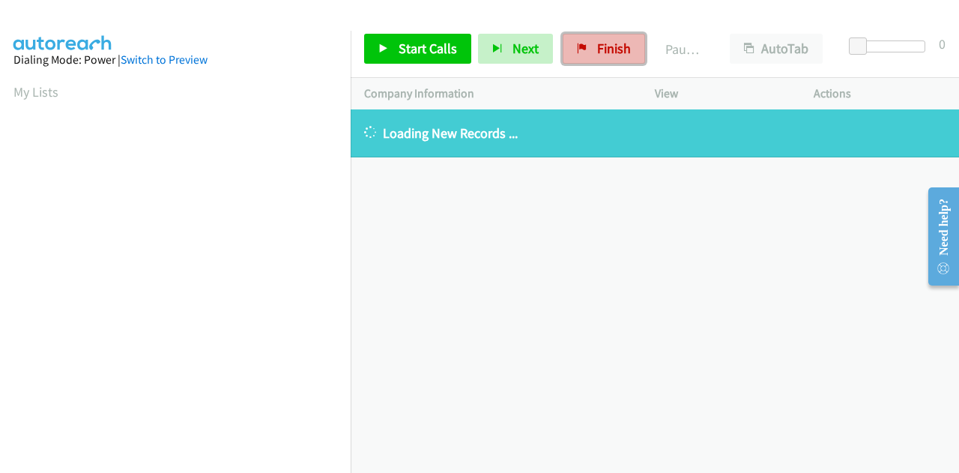
click at [597, 51] on span "Finish" at bounding box center [614, 48] width 34 height 17
click at [590, 49] on link "Finish" at bounding box center [604, 49] width 82 height 30
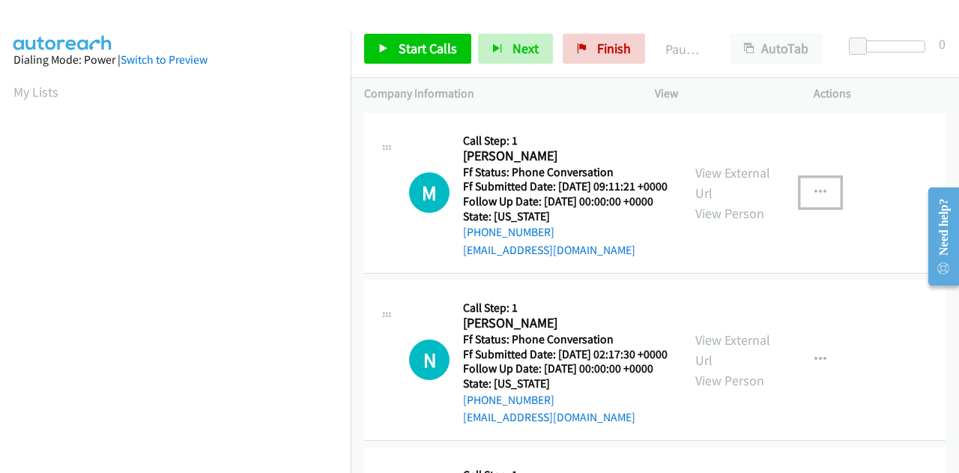
click at [804, 205] on button "button" at bounding box center [820, 193] width 40 height 30
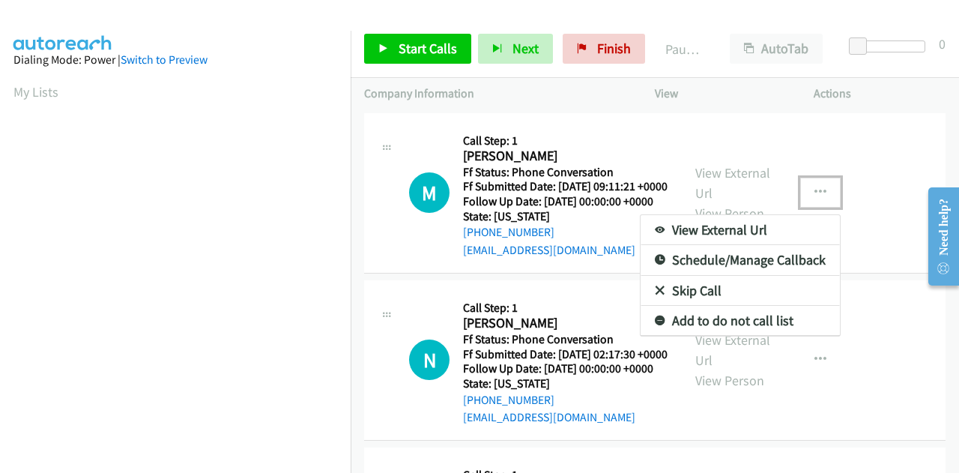
click at [706, 303] on link "Skip Call" at bounding box center [740, 291] width 199 height 30
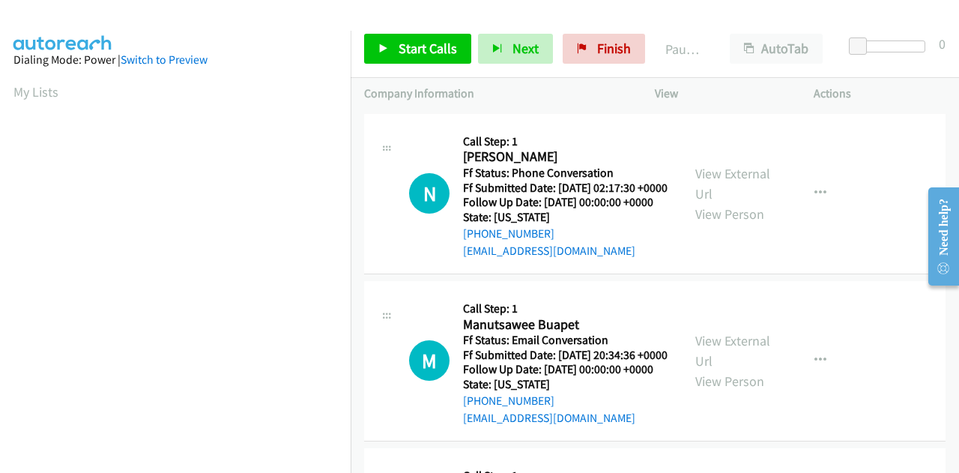
scroll to position [225, 0]
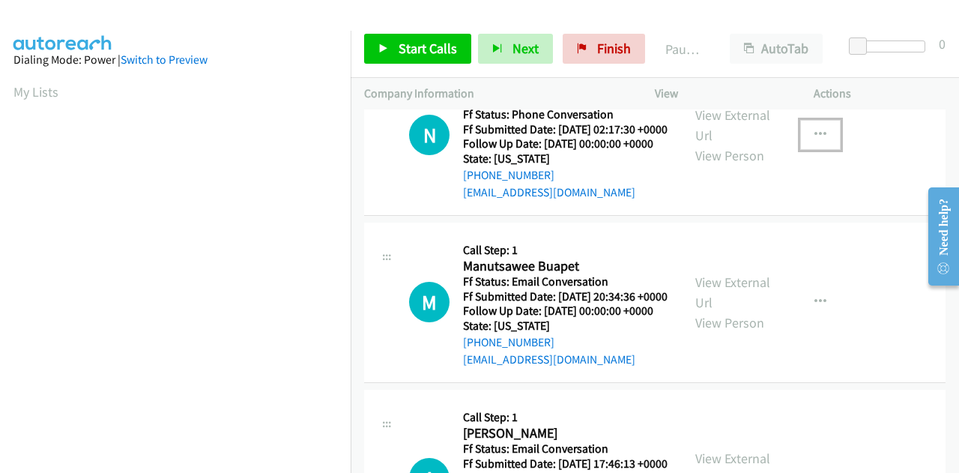
click at [818, 150] on button "button" at bounding box center [820, 135] width 40 height 30
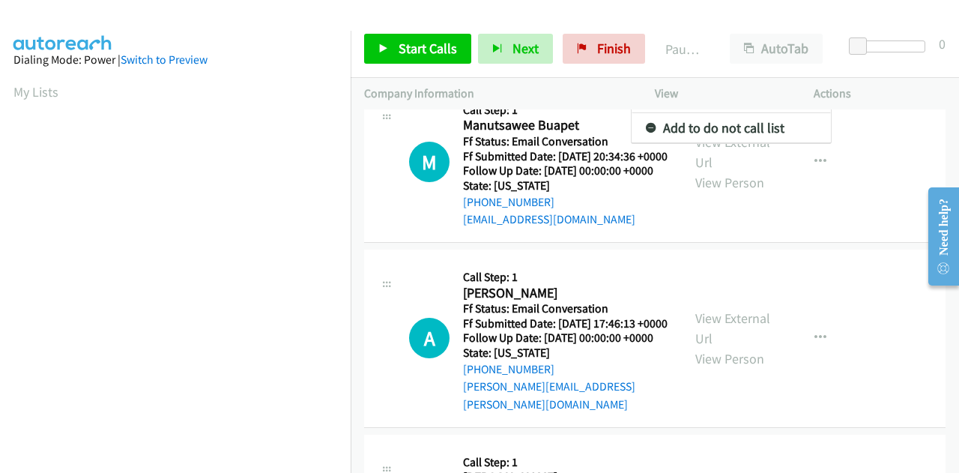
scroll to position [55, 0]
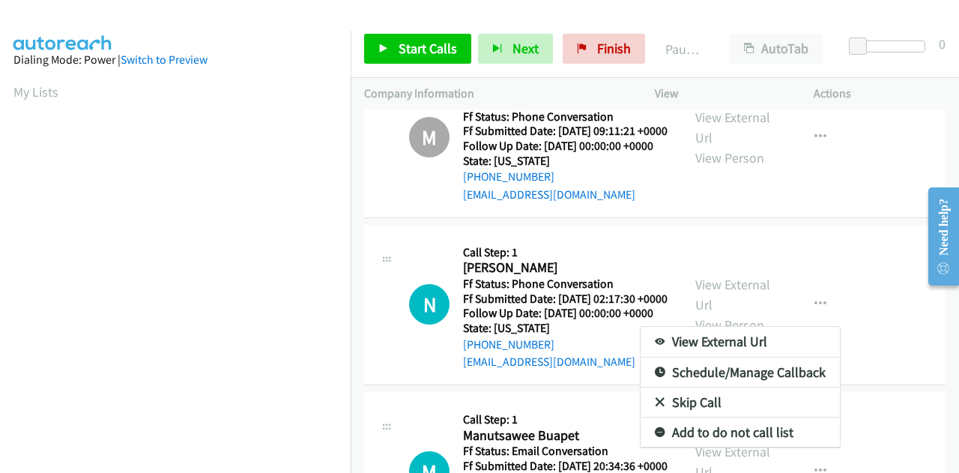
click at [673, 417] on link "Skip Call" at bounding box center [740, 402] width 199 height 30
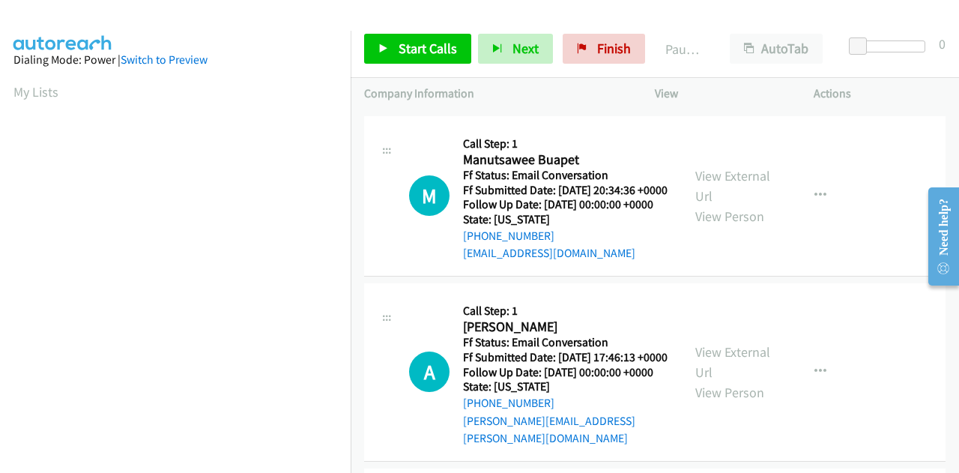
scroll to position [355, 0]
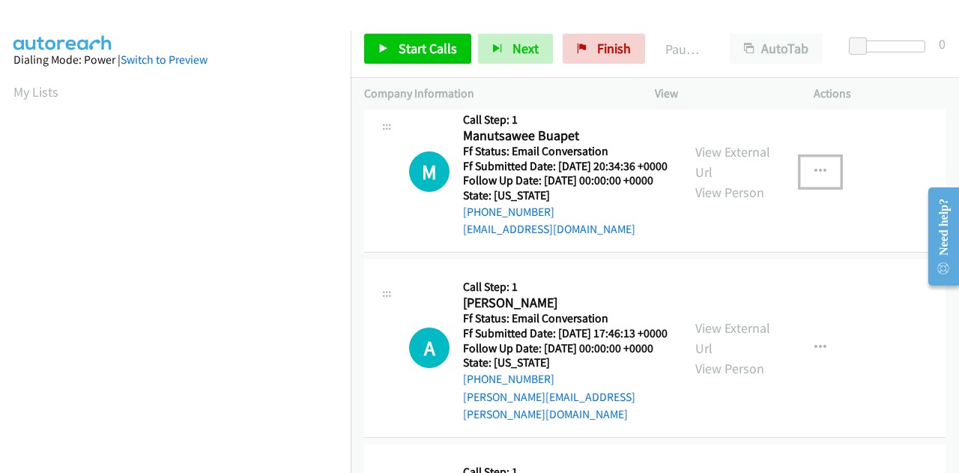
click at [814, 178] on icon "button" at bounding box center [820, 172] width 12 height 12
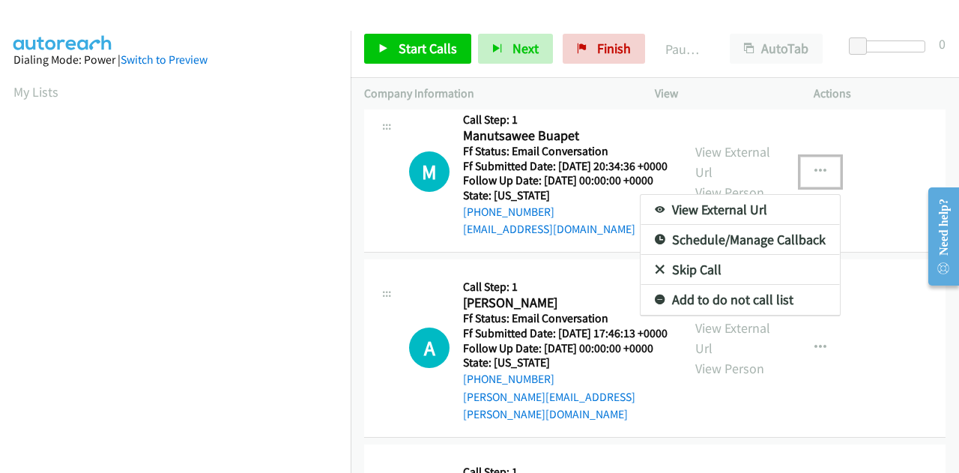
click at [708, 285] on link "Skip Call" at bounding box center [740, 270] width 199 height 30
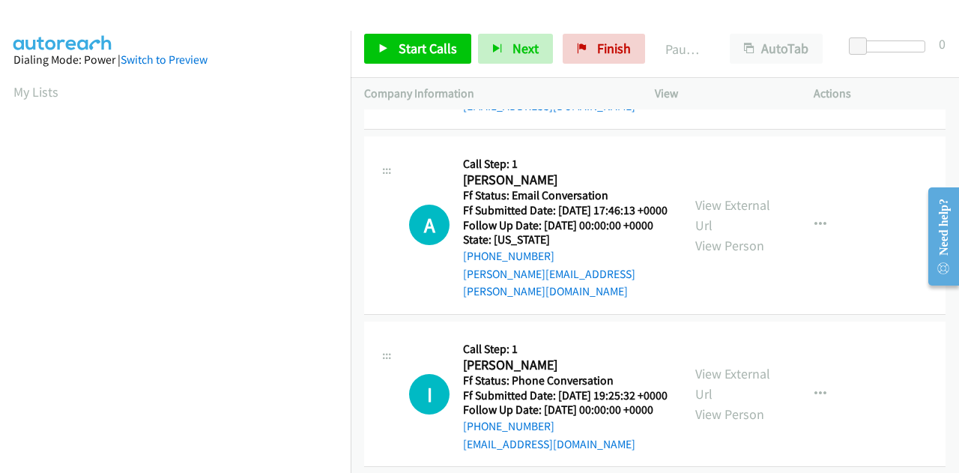
scroll to position [580, 0]
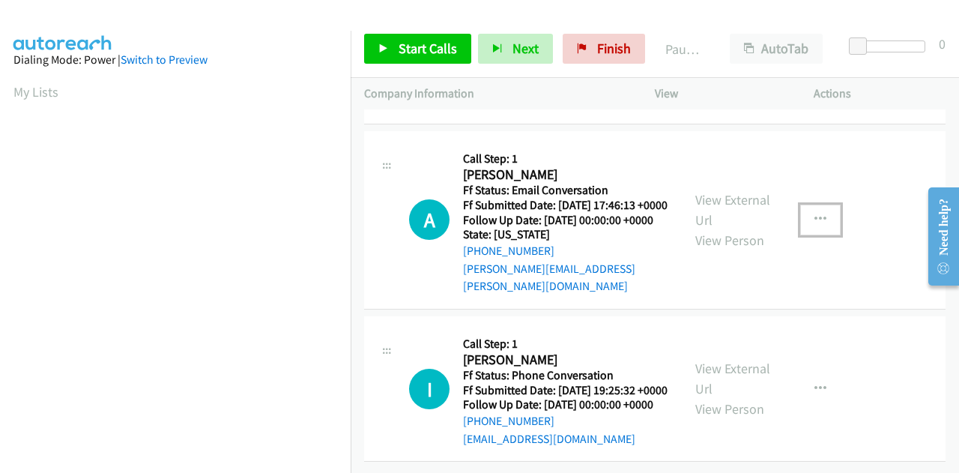
click at [814, 214] on icon "button" at bounding box center [820, 220] width 12 height 12
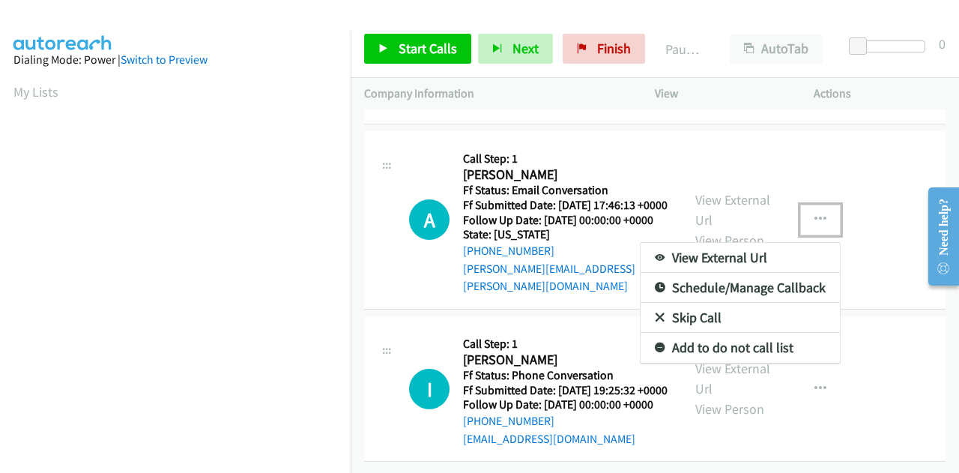
click at [691, 308] on link "Skip Call" at bounding box center [740, 318] width 199 height 30
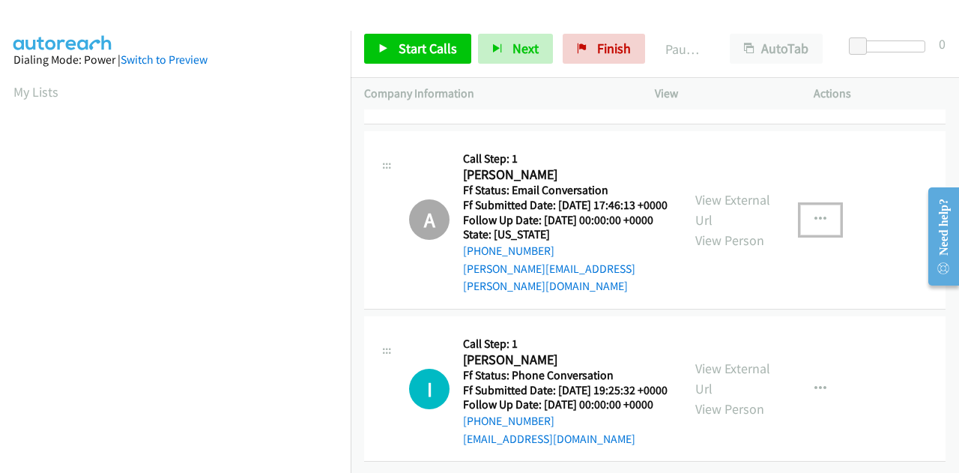
scroll to position [623, 0]
drag, startPoint x: 733, startPoint y: 346, endPoint x: 752, endPoint y: 184, distance: 163.7
click at [752, 190] on div "View External Url View Person" at bounding box center [734, 220] width 78 height 61
drag, startPoint x: 444, startPoint y: 50, endPoint x: 427, endPoint y: 106, distance: 58.1
click at [444, 50] on span "Start Calls" at bounding box center [428, 48] width 58 height 17
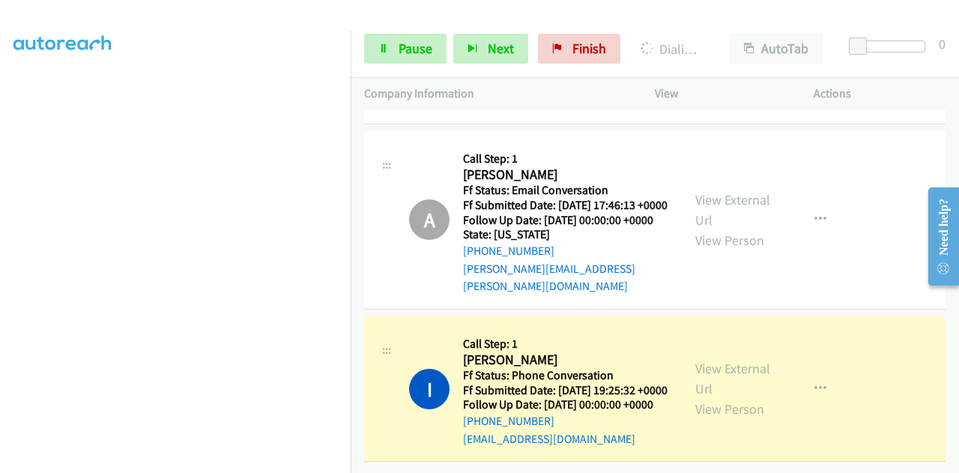
scroll to position [367, 0]
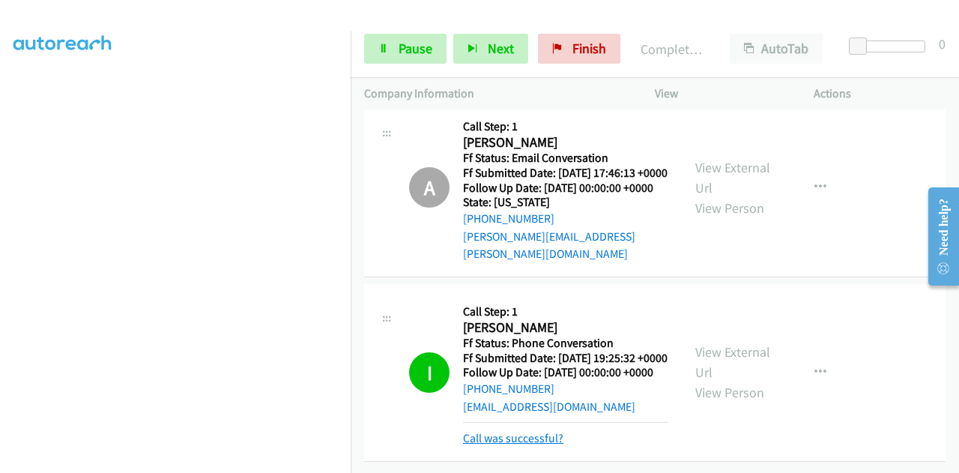
click at [512, 431] on link "Call was successful?" at bounding box center [513, 438] width 100 height 14
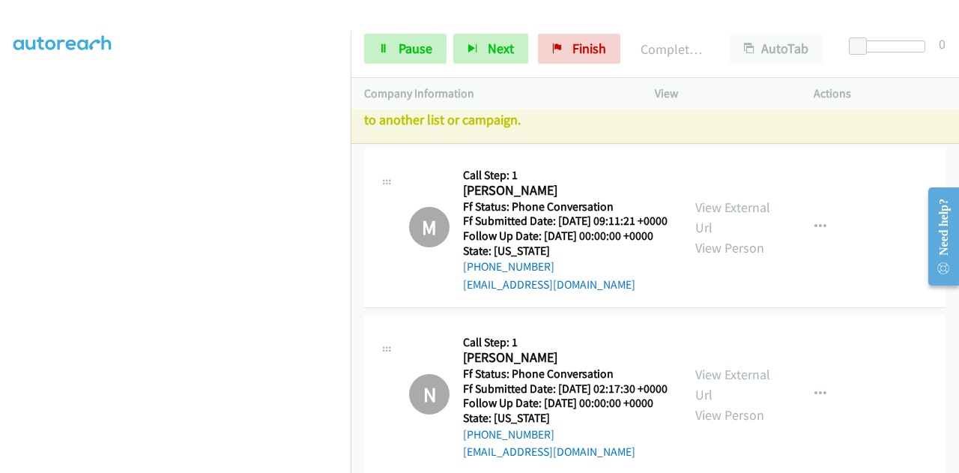
scroll to position [0, 0]
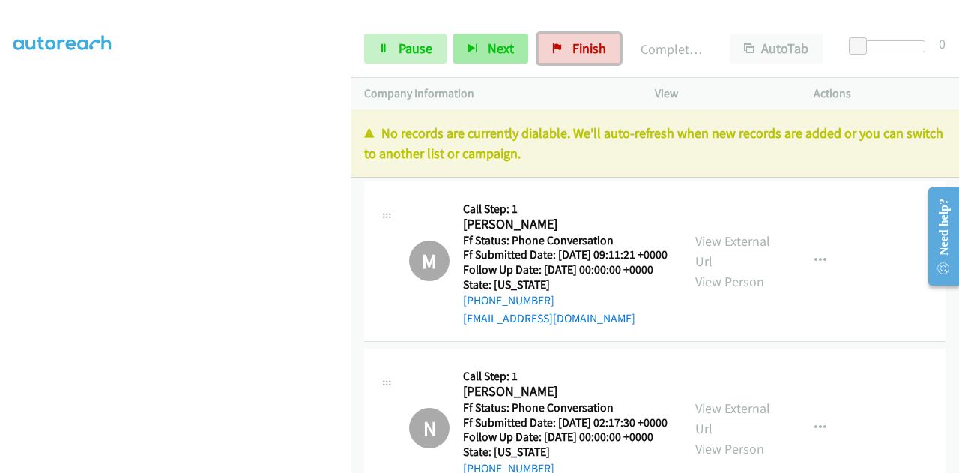
click at [580, 46] on span "Finish" at bounding box center [589, 48] width 34 height 17
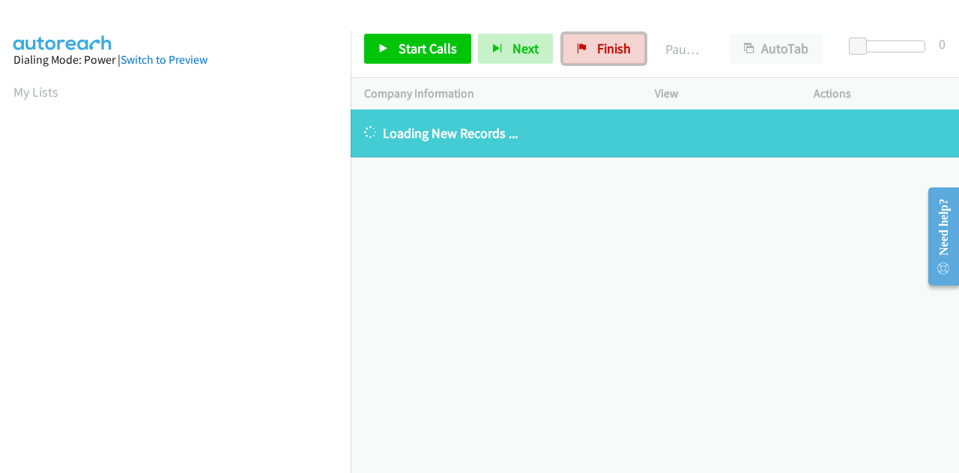
drag, startPoint x: 607, startPoint y: 43, endPoint x: 366, endPoint y: 71, distance: 242.8
click at [607, 43] on span "Finish" at bounding box center [614, 48] width 34 height 17
